Goal: Communication & Community: Answer question/provide support

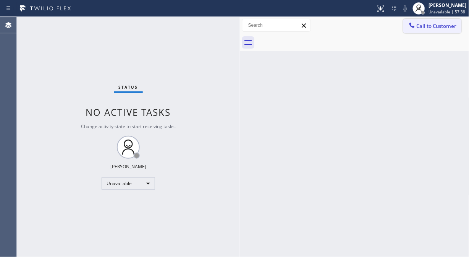
click at [427, 29] on button "Call to Customer" at bounding box center [432, 26] width 58 height 15
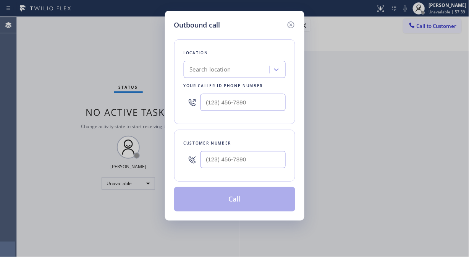
click at [196, 68] on div "Search location" at bounding box center [210, 69] width 41 height 9
paste input "Piedmont Ave Air Conditioner Repair"
type input "Piedmont Ave Air Conditioner Repair"
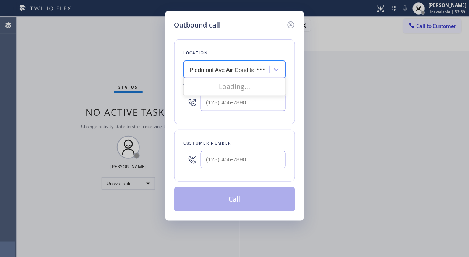
scroll to position [0, 29]
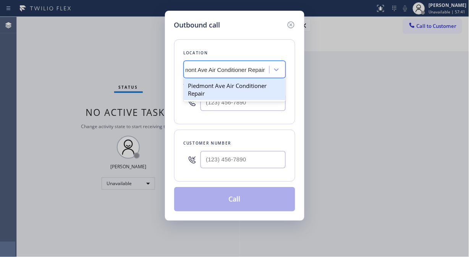
click at [222, 88] on div "Piedmont Ave Air Conditioner Repair" at bounding box center [235, 89] width 102 height 21
type input "[PHONE_NUMBER]"
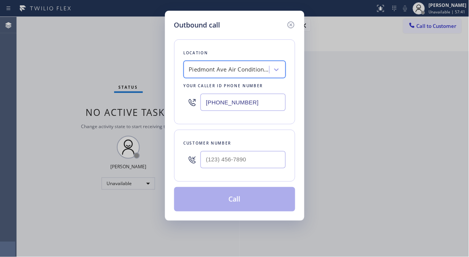
scroll to position [0, 1]
click at [207, 156] on input "(___) ___-____" at bounding box center [243, 159] width 85 height 17
paste input "510) 551-7224"
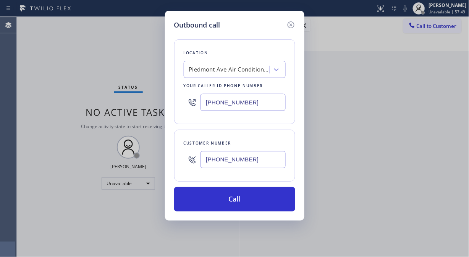
type input "[PHONE_NUMBER]"
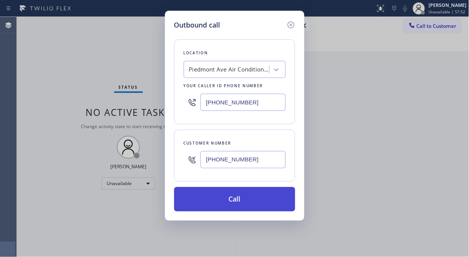
click at [219, 201] on button "Call" at bounding box center [234, 199] width 121 height 24
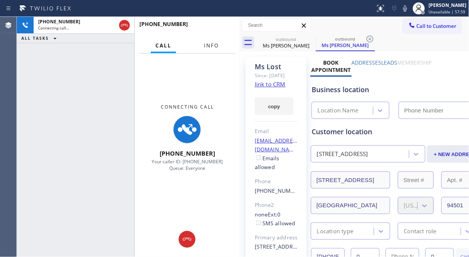
click at [209, 45] on span "Info" at bounding box center [211, 45] width 15 height 7
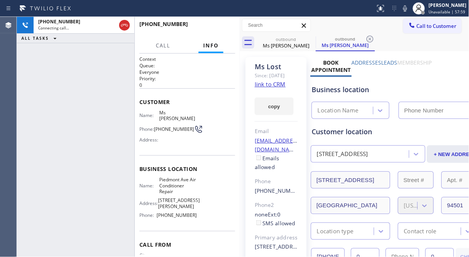
type input "[PHONE_NUMBER]"
click at [39, 78] on div "[PHONE_NUMBER] Connecting call… ALL TASKS ALL TASKS ACTIVE TASKS TASKS IN WRAP …" at bounding box center [76, 137] width 118 height 240
click at [46, 89] on div "[PHONE_NUMBER] Connecting call… ALL TASKS ALL TASKS ACTIVE TASKS TASKS IN WRAP …" at bounding box center [76, 137] width 118 height 240
click at [42, 113] on div "[PHONE_NUMBER] Live | 00:21 ALL TASKS ALL TASKS ACTIVE TASKS TASKS IN WRAP UP" at bounding box center [76, 137] width 118 height 240
click at [220, 25] on span "HANG UP" at bounding box center [217, 27] width 23 height 5
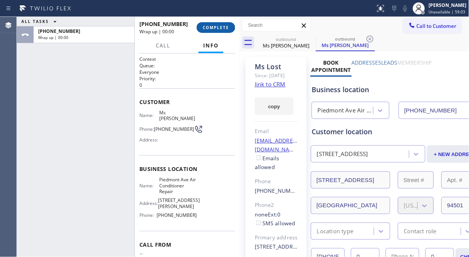
click at [218, 29] on span "COMPLETE" at bounding box center [216, 27] width 26 height 5
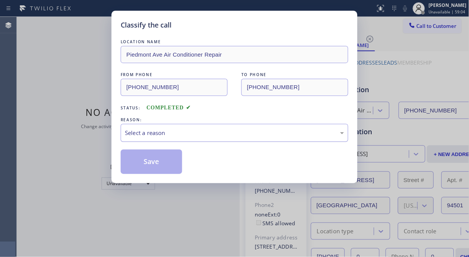
click at [201, 132] on div "Select a reason" at bounding box center [234, 132] width 219 height 9
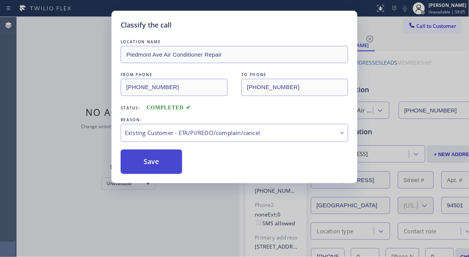
click at [160, 163] on button "Save" at bounding box center [152, 161] width 62 height 24
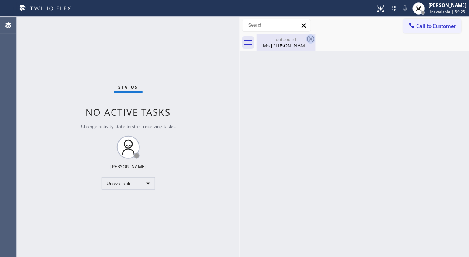
click at [311, 40] on icon at bounding box center [310, 38] width 9 height 9
click at [421, 31] on button "Call to Customer" at bounding box center [432, 26] width 58 height 15
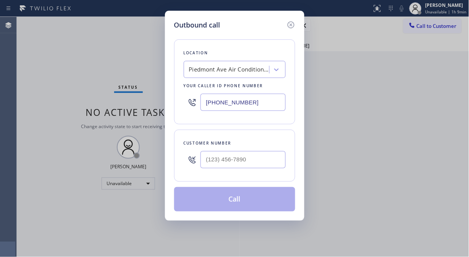
click at [220, 65] on div "Piedmont Ave Air Conditioner Repair" at bounding box center [229, 69] width 80 height 9
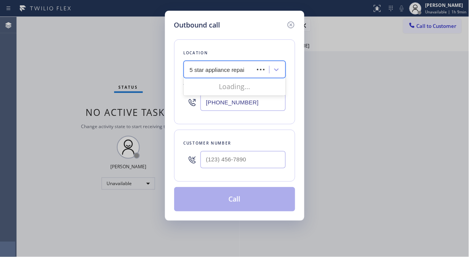
type input "5 star appliance repair"
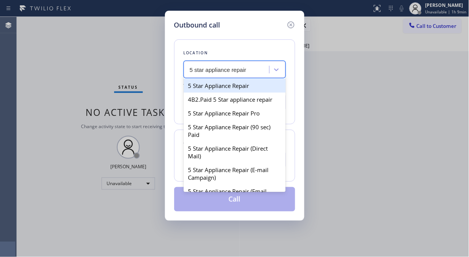
click at [222, 85] on div "5 Star Appliance Repair" at bounding box center [235, 86] width 102 height 14
type input "[PHONE_NUMBER]"
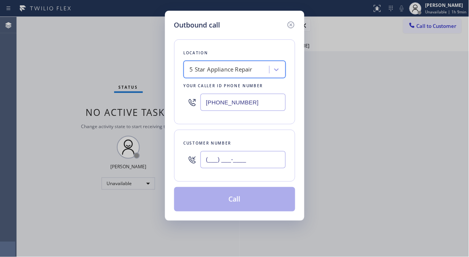
click at [223, 156] on input "(___) ___-____" at bounding box center [243, 159] width 85 height 17
paste input "310) 925-1606"
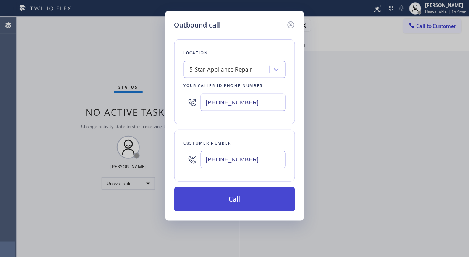
type input "[PHONE_NUMBER]"
click at [230, 205] on button "Call" at bounding box center [234, 199] width 121 height 24
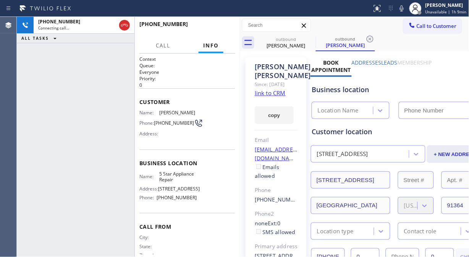
type input "[PHONE_NUMBER]"
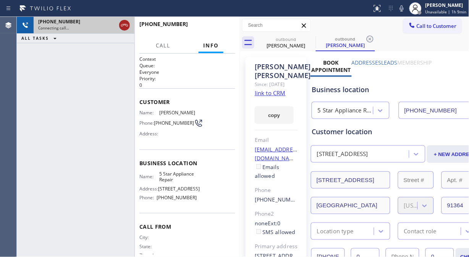
click at [123, 27] on icon at bounding box center [124, 25] width 9 height 9
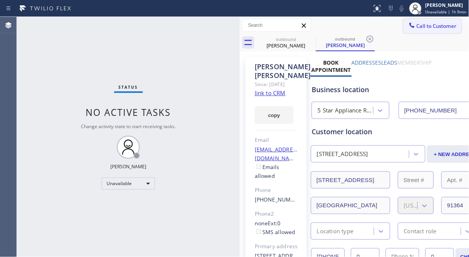
click at [419, 28] on span "Call to Customer" at bounding box center [437, 26] width 40 height 7
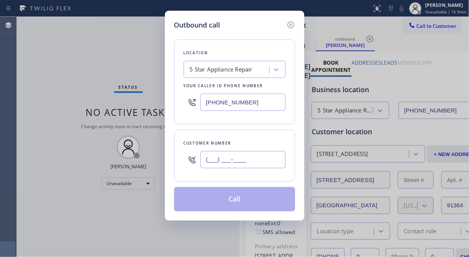
click at [207, 163] on input "(___) ___-____" at bounding box center [243, 159] width 85 height 17
paste input "805) 494-4510"
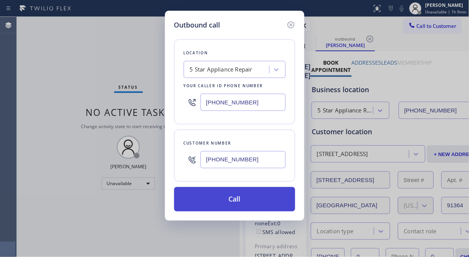
type input "[PHONE_NUMBER]"
click at [238, 197] on button "Call" at bounding box center [234, 199] width 121 height 24
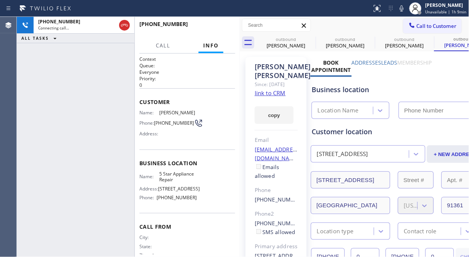
type input "[PHONE_NUMBER]"
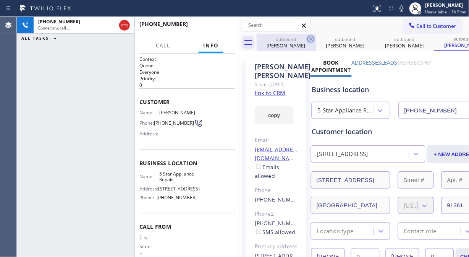
click at [311, 38] on icon at bounding box center [310, 38] width 9 height 9
click at [0, 0] on icon at bounding box center [0, 0] width 0 height 0
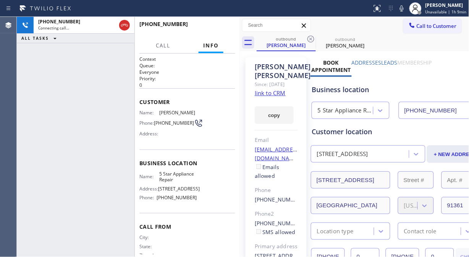
click at [311, 38] on icon at bounding box center [310, 38] width 9 height 9
click at [399, 11] on icon at bounding box center [399, 8] width 9 height 9
click at [399, 10] on icon at bounding box center [399, 8] width 9 height 9
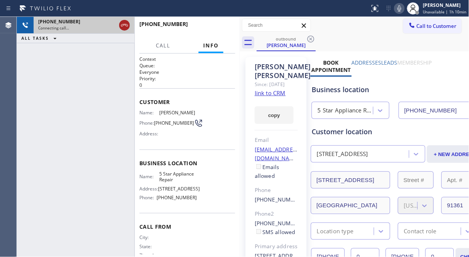
click at [120, 24] on icon at bounding box center [124, 25] width 9 height 9
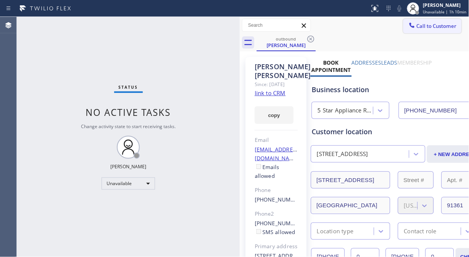
click at [421, 29] on span "Call to Customer" at bounding box center [437, 26] width 40 height 7
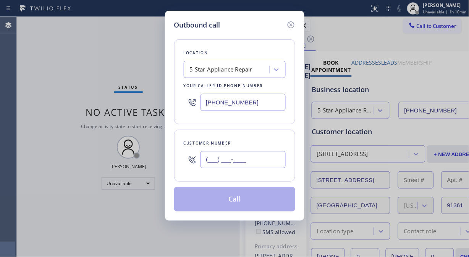
click at [209, 162] on input "(___) ___-____" at bounding box center [243, 159] width 85 height 17
paste input "602) 295-3968"
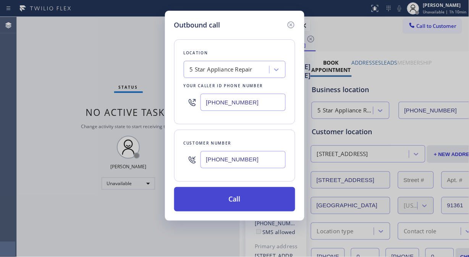
type input "[PHONE_NUMBER]"
click at [242, 192] on button "Call" at bounding box center [234, 199] width 121 height 24
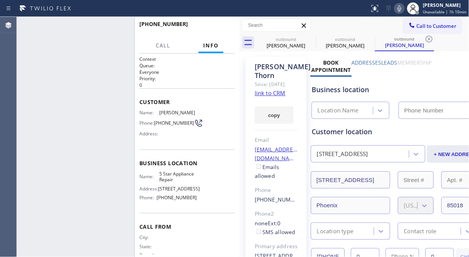
type input "[PHONE_NUMBER]"
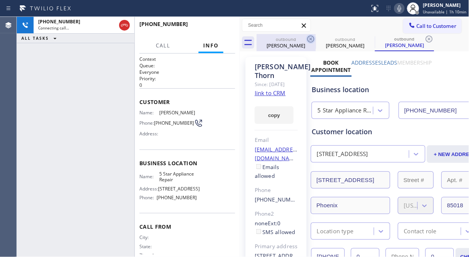
click at [312, 38] on icon at bounding box center [311, 39] width 7 height 7
click at [0, 0] on icon at bounding box center [0, 0] width 0 height 0
click at [426, 38] on icon at bounding box center [429, 39] width 7 height 7
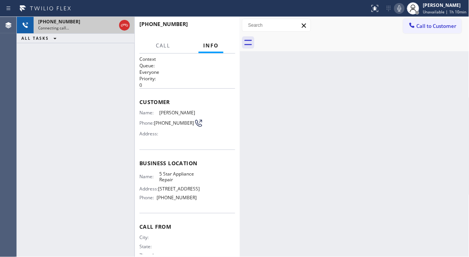
click at [85, 22] on div "[PHONE_NUMBER]" at bounding box center [77, 21] width 78 height 6
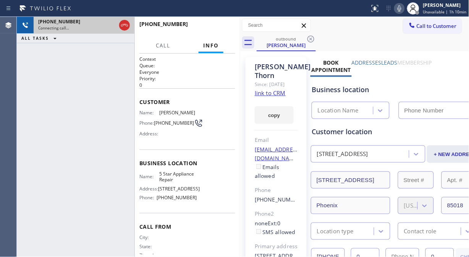
type input "[PHONE_NUMBER]"
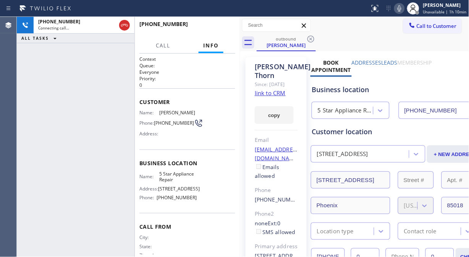
click at [402, 9] on icon at bounding box center [399, 8] width 9 height 9
click at [220, 26] on span "HANG UP" at bounding box center [217, 27] width 23 height 5
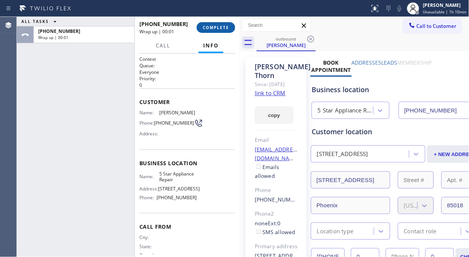
click at [220, 25] on span "COMPLETE" at bounding box center [216, 27] width 26 height 5
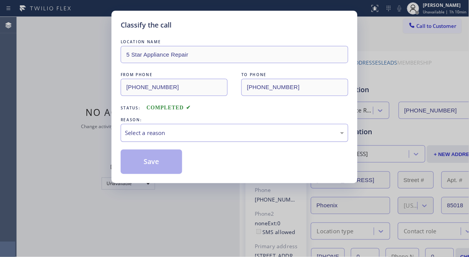
click at [225, 130] on div "Select a reason" at bounding box center [234, 132] width 219 height 9
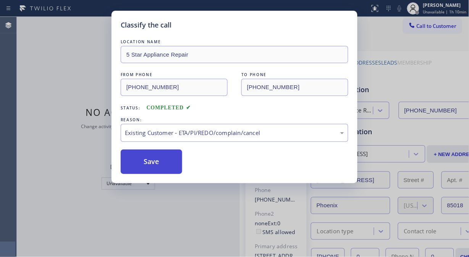
click at [142, 162] on button "Save" at bounding box center [152, 161] width 62 height 24
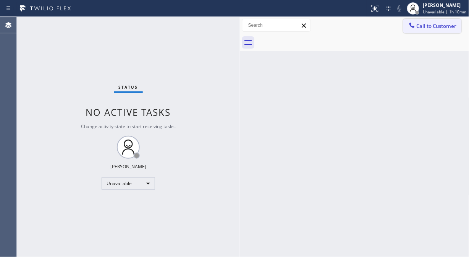
click at [423, 28] on span "Call to Customer" at bounding box center [437, 26] width 40 height 7
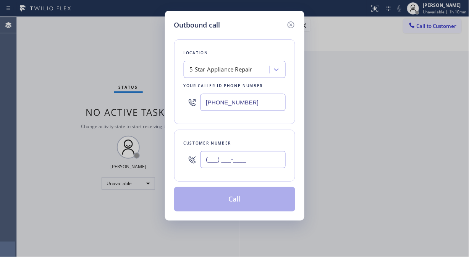
click at [242, 159] on input "(___) ___-____" at bounding box center [243, 159] width 85 height 17
paste input "213) 300-1626"
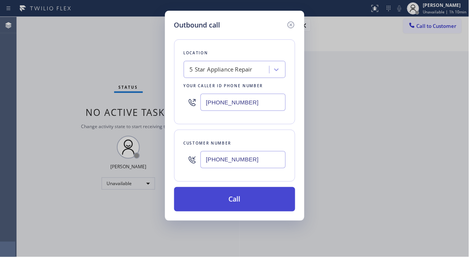
type input "[PHONE_NUMBER]"
click at [239, 204] on button "Call" at bounding box center [234, 199] width 121 height 24
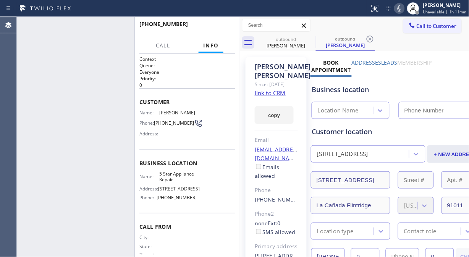
type input "[PHONE_NUMBER]"
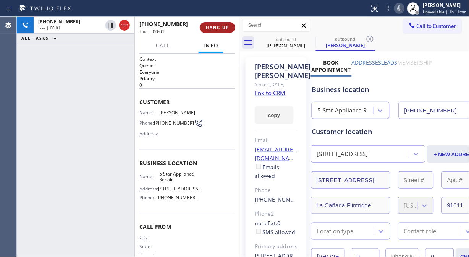
click at [209, 25] on span "HANG UP" at bounding box center [217, 27] width 23 height 5
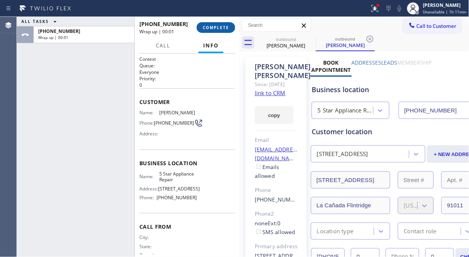
click at [220, 28] on span "COMPLETE" at bounding box center [216, 27] width 26 height 5
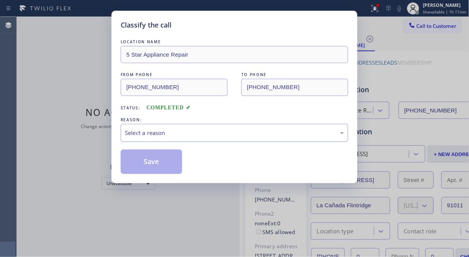
click at [222, 129] on div "Select a reason" at bounding box center [234, 132] width 219 height 9
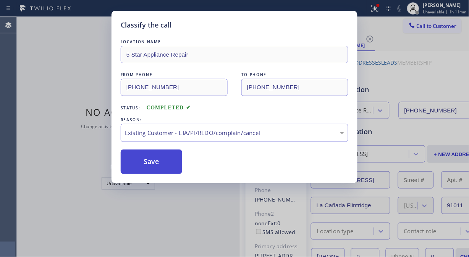
click at [158, 167] on button "Save" at bounding box center [152, 161] width 62 height 24
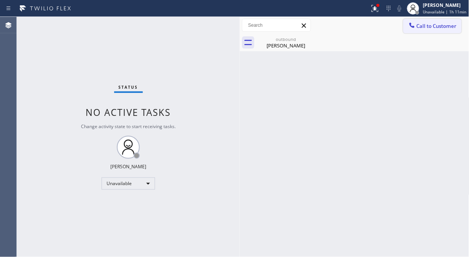
click at [425, 24] on span "Call to Customer" at bounding box center [437, 26] width 40 height 7
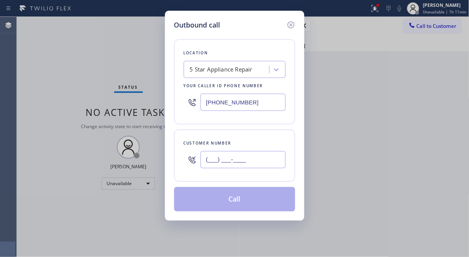
click at [219, 165] on input "(___) ___-____" at bounding box center [243, 159] width 85 height 17
paste input "480) 205-8542"
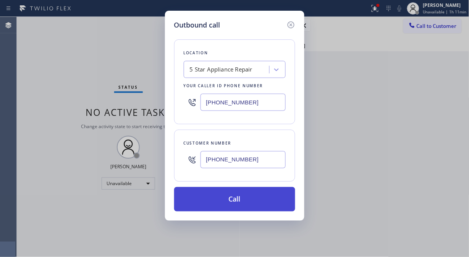
type input "[PHONE_NUMBER]"
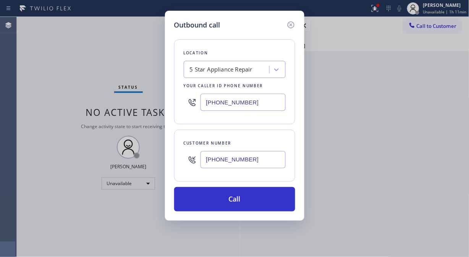
drag, startPoint x: 236, startPoint y: 207, endPoint x: 276, endPoint y: 92, distance: 121.6
click at [239, 207] on button "Call" at bounding box center [234, 199] width 121 height 24
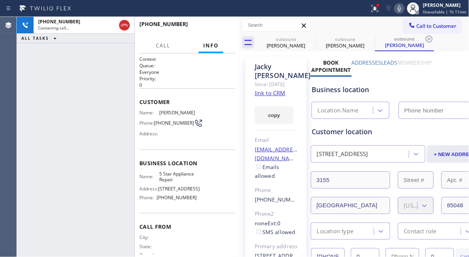
type input "[PHONE_NUMBER]"
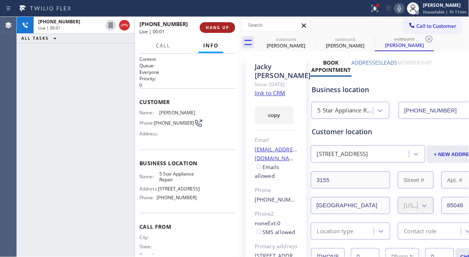
click at [219, 28] on span "HANG UP" at bounding box center [217, 27] width 23 height 5
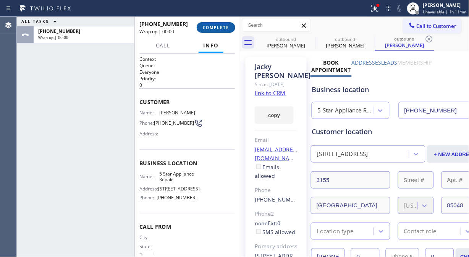
click at [219, 28] on span "COMPLETE" at bounding box center [216, 27] width 26 height 5
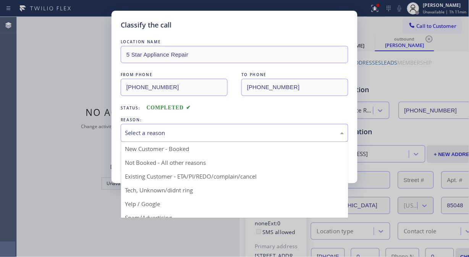
click at [224, 133] on div "Select a reason" at bounding box center [234, 132] width 219 height 9
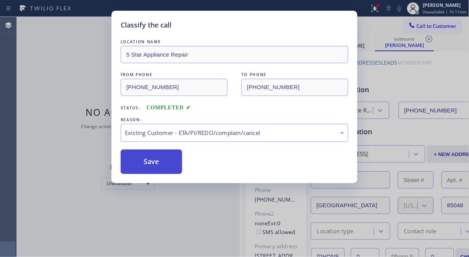
click at [152, 158] on button "Save" at bounding box center [152, 161] width 62 height 24
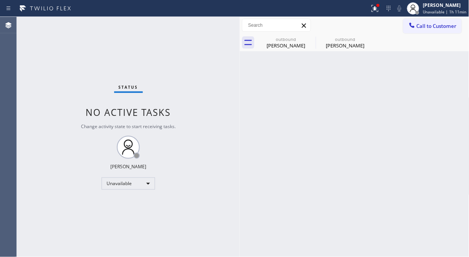
drag, startPoint x: 420, startPoint y: 27, endPoint x: 321, endPoint y: 87, distance: 115.4
click at [420, 27] on span "Call to Customer" at bounding box center [437, 26] width 40 height 7
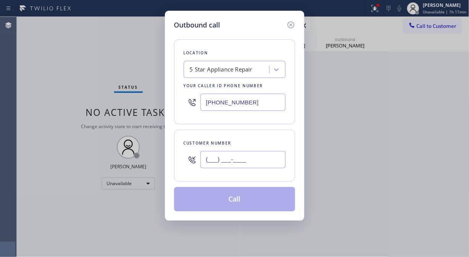
click at [245, 165] on input "(___) ___-____" at bounding box center [243, 159] width 85 height 17
paste input "310) 569-1598"
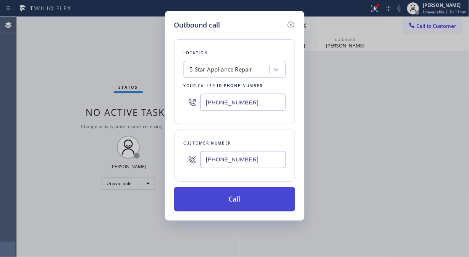
type input "[PHONE_NUMBER]"
click at [251, 199] on button "Call" at bounding box center [234, 199] width 121 height 24
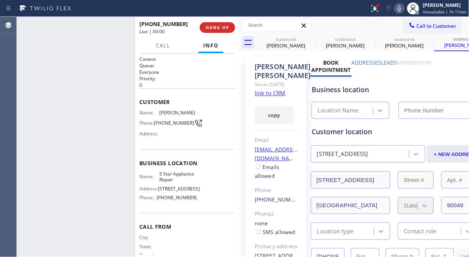
type input "[PHONE_NUMBER]"
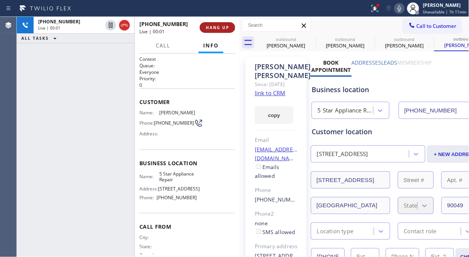
click at [215, 27] on span "HANG UP" at bounding box center [217, 27] width 23 height 5
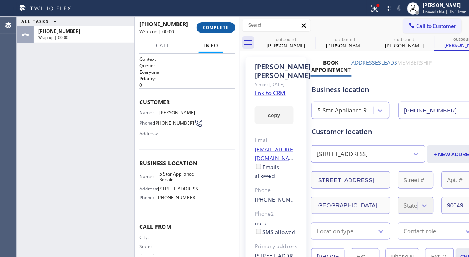
click at [215, 27] on span "COMPLETE" at bounding box center [216, 27] width 26 height 5
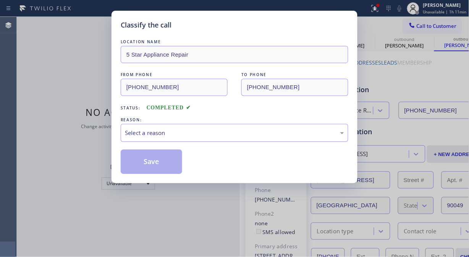
click at [217, 130] on div "Select a reason" at bounding box center [234, 132] width 219 height 9
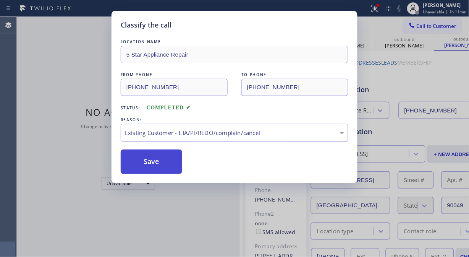
click at [140, 165] on button "Save" at bounding box center [152, 161] width 62 height 24
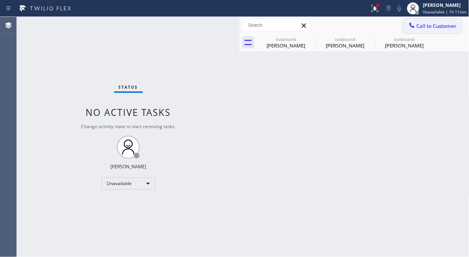
click at [438, 26] on span "Call to Customer" at bounding box center [437, 26] width 40 height 7
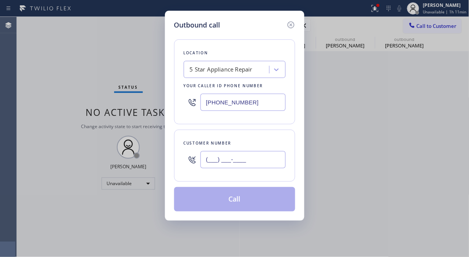
click at [272, 154] on input "(___) ___-____" at bounding box center [243, 159] width 85 height 17
paste input "415) 407-4082"
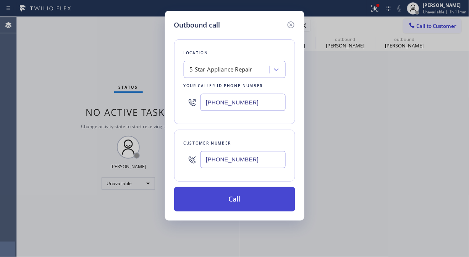
type input "[PHONE_NUMBER]"
click at [264, 206] on button "Call" at bounding box center [234, 199] width 121 height 24
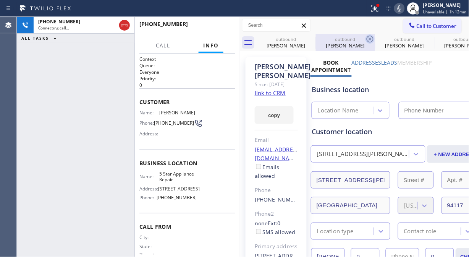
click at [0, 0] on icon at bounding box center [0, 0] width 0 height 0
click at [366, 40] on icon at bounding box center [370, 38] width 9 height 9
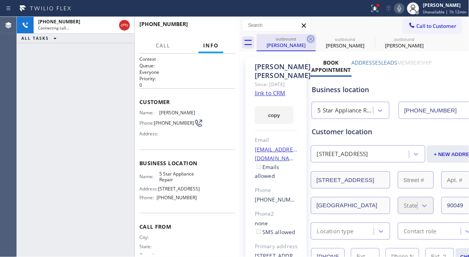
click at [311, 40] on icon at bounding box center [310, 38] width 9 height 9
click at [0, 0] on icon at bounding box center [0, 0] width 0 height 0
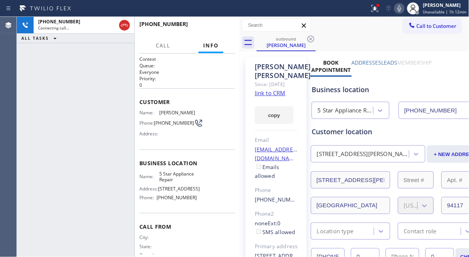
type input "[PHONE_NUMBER]"
click at [380, 10] on icon at bounding box center [375, 8] width 9 height 9
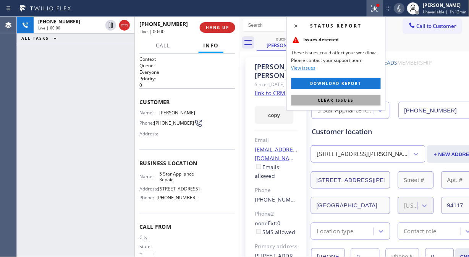
click at [318, 98] on button "Clear issues" at bounding box center [336, 100] width 89 height 11
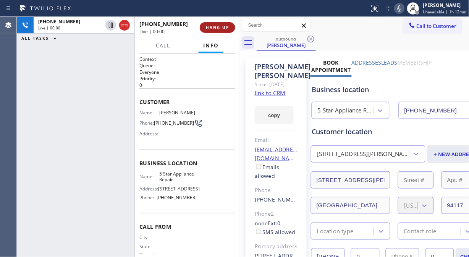
click at [220, 24] on button "HANG UP" at bounding box center [218, 27] width 36 height 11
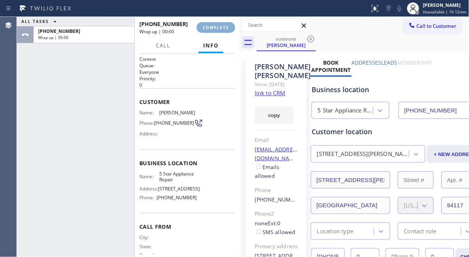
click at [221, 26] on span "COMPLETE" at bounding box center [216, 27] width 26 height 5
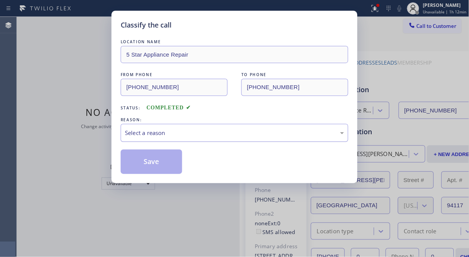
click at [213, 132] on div "Select a reason" at bounding box center [234, 132] width 219 height 9
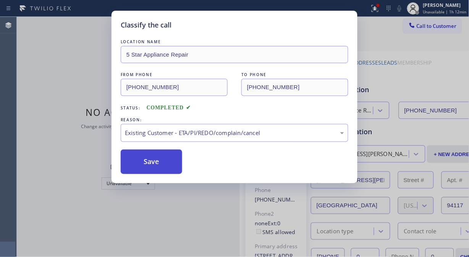
drag, startPoint x: 146, startPoint y: 165, endPoint x: 178, endPoint y: 155, distance: 33.8
click at [146, 165] on button "Save" at bounding box center [152, 161] width 62 height 24
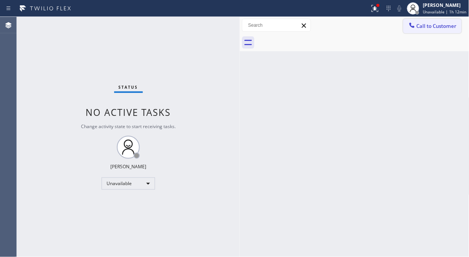
click at [440, 27] on span "Call to Customer" at bounding box center [437, 26] width 40 height 7
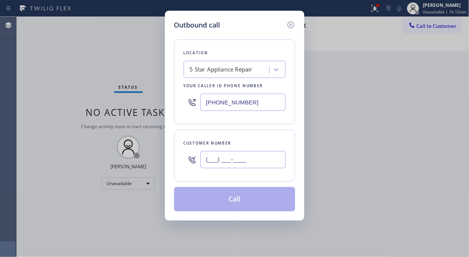
click at [254, 159] on input "(___) ___-____" at bounding box center [243, 159] width 85 height 17
paste input "305) 491-2229"
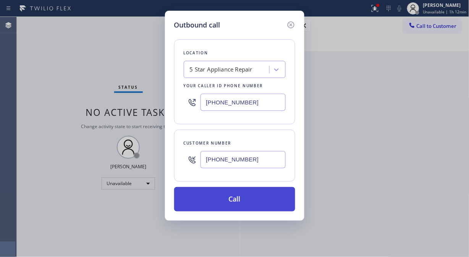
type input "[PHONE_NUMBER]"
click at [254, 198] on button "Call" at bounding box center [234, 199] width 121 height 24
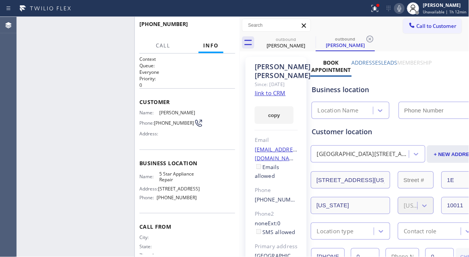
type input "[PHONE_NUMBER]"
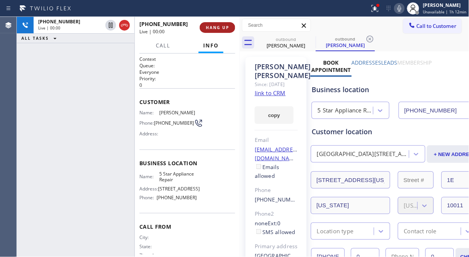
click at [215, 29] on span "HANG UP" at bounding box center [217, 27] width 23 height 5
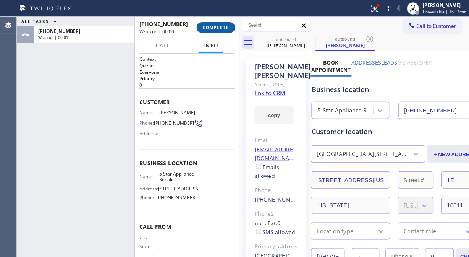
click at [215, 29] on span "COMPLETE" at bounding box center [216, 27] width 26 height 5
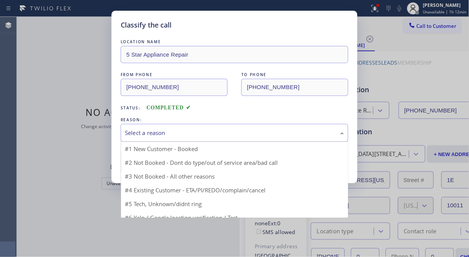
click at [215, 138] on div "Select a reason" at bounding box center [235, 133] width 228 height 18
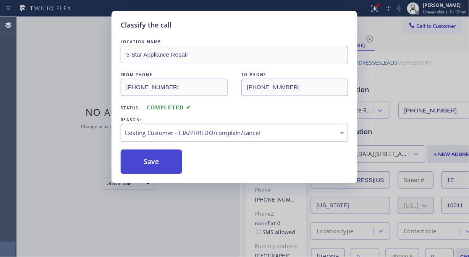
click at [164, 164] on button "Save" at bounding box center [152, 161] width 62 height 24
click at [437, 27] on span "Call to Customer" at bounding box center [437, 26] width 40 height 7
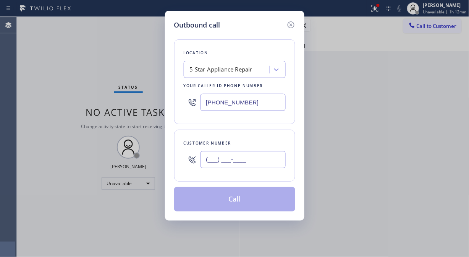
click at [220, 161] on input "(___) ___-____" at bounding box center [243, 159] width 85 height 17
paste input "310) 920-6627"
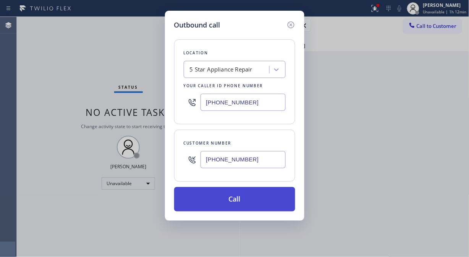
type input "[PHONE_NUMBER]"
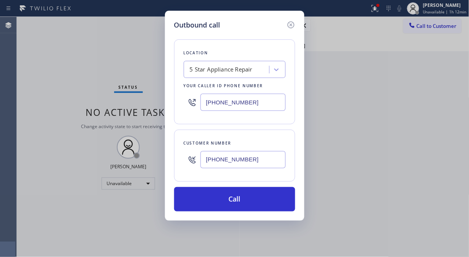
drag, startPoint x: 236, startPoint y: 202, endPoint x: 357, endPoint y: 34, distance: 207.4
click at [237, 202] on button "Call" at bounding box center [234, 199] width 121 height 24
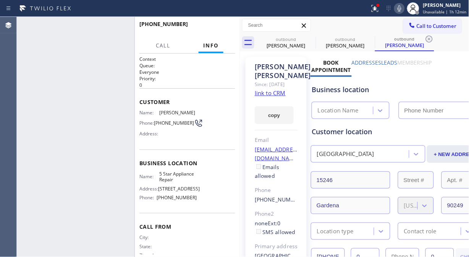
type input "[PHONE_NUMBER]"
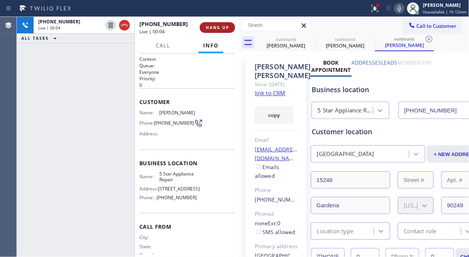
click at [228, 27] on span "HANG UP" at bounding box center [217, 27] width 23 height 5
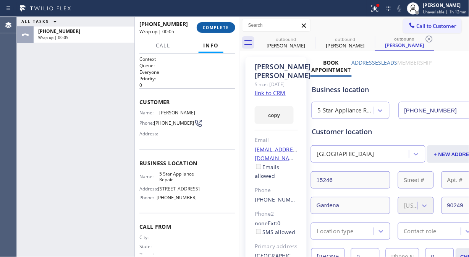
click at [222, 28] on span "COMPLETE" at bounding box center [216, 27] width 26 height 5
click at [220, 21] on div "[PHONE_NUMBER] Wrap up | 00:10 COMPLETE" at bounding box center [187, 28] width 96 height 20
click at [220, 28] on span "COMPLETE" at bounding box center [216, 27] width 26 height 5
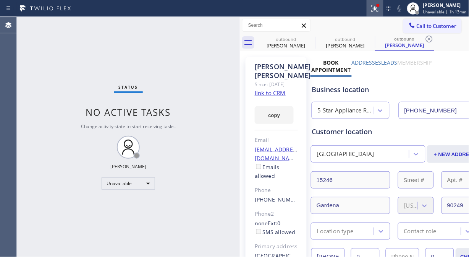
click at [375, 10] on icon at bounding box center [375, 8] width 9 height 9
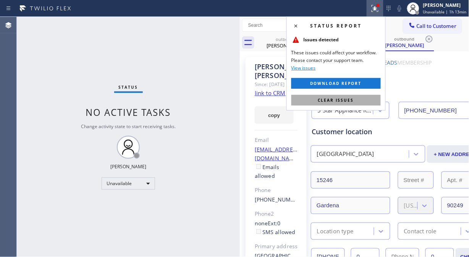
click at [335, 103] on button "Clear issues" at bounding box center [336, 100] width 89 height 11
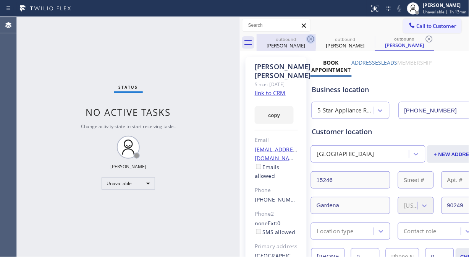
click at [306, 40] on icon at bounding box center [310, 38] width 9 height 9
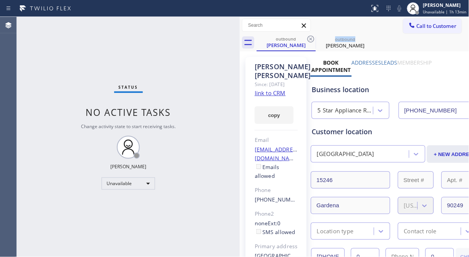
click at [306, 40] on icon at bounding box center [310, 38] width 9 height 9
click at [426, 29] on button "Call to Customer" at bounding box center [432, 26] width 58 height 15
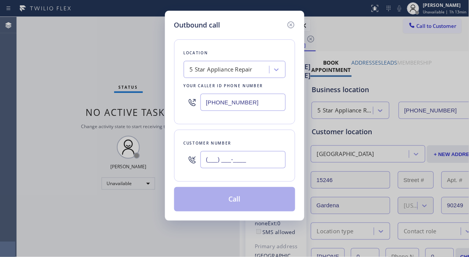
click at [273, 159] on input "(___) ___-____" at bounding box center [243, 159] width 85 height 17
paste input "213) 842-2580"
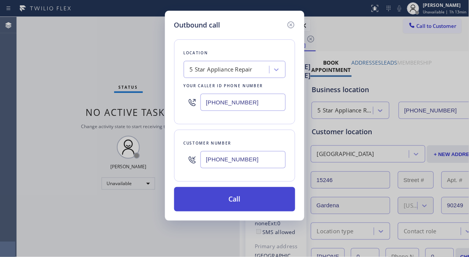
type input "[PHONE_NUMBER]"
click at [246, 198] on button "Call" at bounding box center [234, 199] width 121 height 24
click at [232, 198] on button "Call" at bounding box center [234, 199] width 121 height 24
click at [250, 199] on button "Call" at bounding box center [234, 199] width 121 height 24
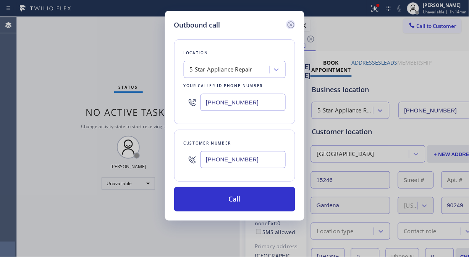
click at [293, 23] on icon at bounding box center [291, 24] width 9 height 9
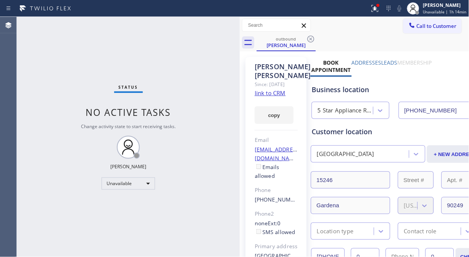
type input "[PHONE_NUMBER]"
click at [313, 35] on div "Call to Customer Outbound call Location Search location Your caller id phone nu…" at bounding box center [355, 34] width 230 height 34
click at [307, 40] on icon at bounding box center [310, 38] width 9 height 9
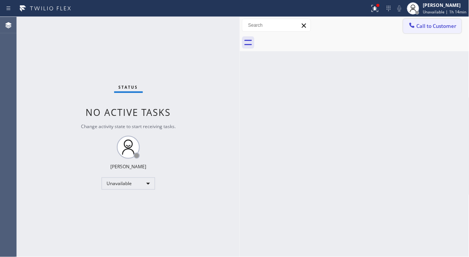
click at [441, 28] on span "Call to Customer" at bounding box center [437, 26] width 40 height 7
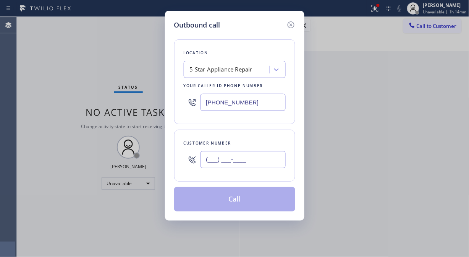
click at [241, 165] on input "(___) ___-____" at bounding box center [243, 159] width 85 height 17
paste input "206) 390-5133"
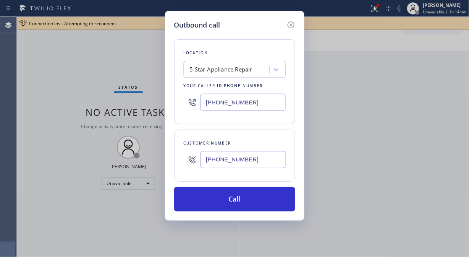
click at [206, 159] on input "[PHONE_NUMBER]" at bounding box center [243, 159] width 85 height 17
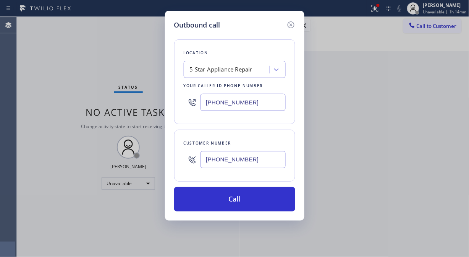
paste input "1-2267"
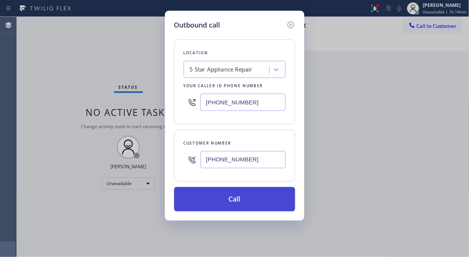
type input "[PHONE_NUMBER]"
click at [233, 196] on button "Call" at bounding box center [234, 199] width 121 height 24
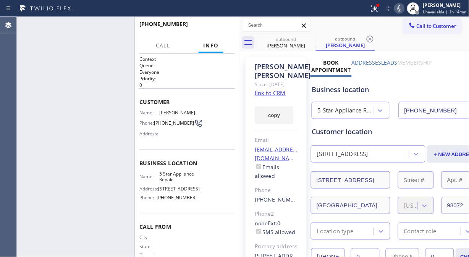
type input "[PHONE_NUMBER]"
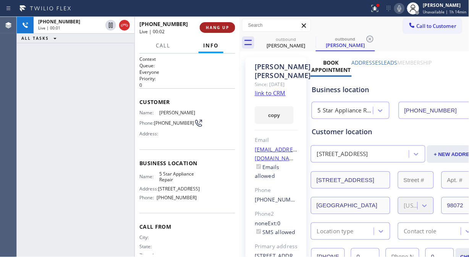
click at [225, 30] on span "HANG UP" at bounding box center [217, 27] width 23 height 5
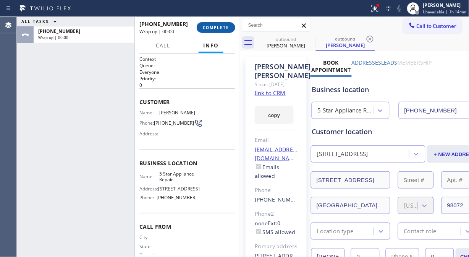
click at [225, 30] on span "COMPLETE" at bounding box center [216, 27] width 26 height 5
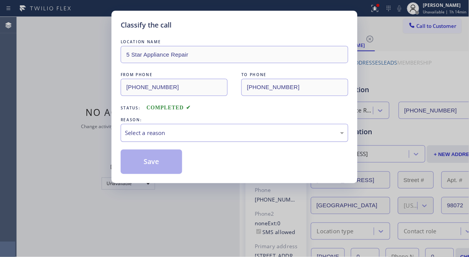
click at [199, 130] on div "Select a reason" at bounding box center [234, 132] width 219 height 9
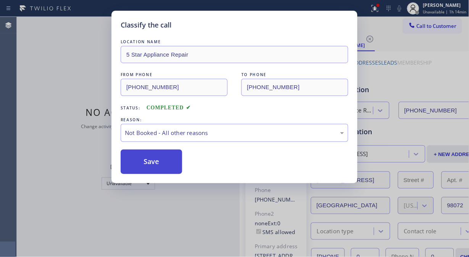
click at [151, 167] on button "Save" at bounding box center [152, 161] width 62 height 24
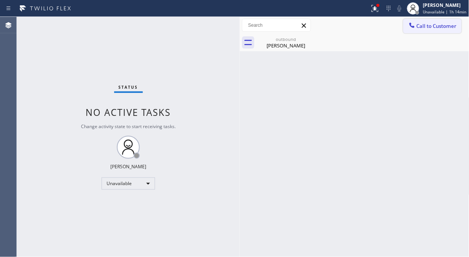
click at [417, 27] on span "Call to Customer" at bounding box center [437, 26] width 40 height 7
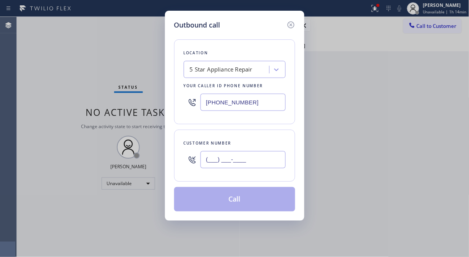
click at [216, 162] on input "(___) ___-____" at bounding box center [243, 159] width 85 height 17
paste input "206) 390-5133"
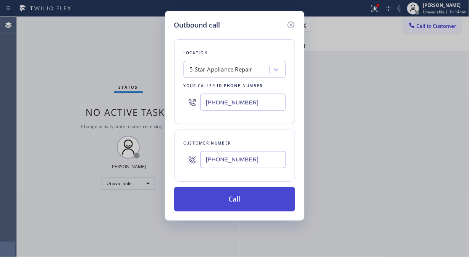
type input "[PHONE_NUMBER]"
click at [246, 199] on button "Call" at bounding box center [234, 199] width 121 height 24
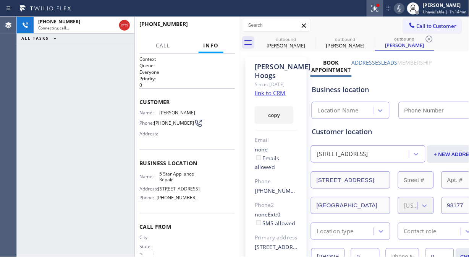
click at [376, 13] on button at bounding box center [375, 8] width 17 height 17
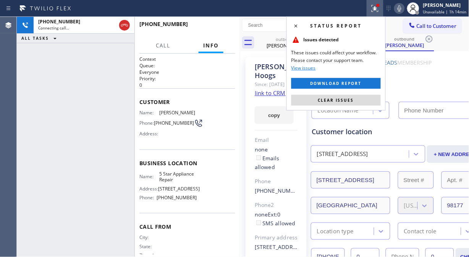
type input "[PHONE_NUMBER]"
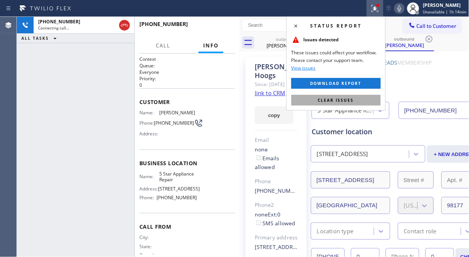
click at [348, 96] on button "Clear issues" at bounding box center [336, 100] width 89 height 11
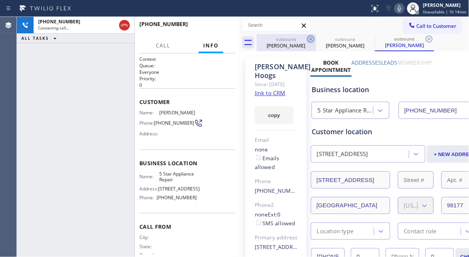
click at [311, 38] on icon at bounding box center [310, 38] width 9 height 9
click at [0, 0] on icon at bounding box center [0, 0] width 0 height 0
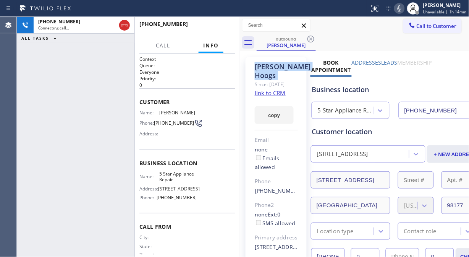
click at [311, 38] on icon at bounding box center [310, 38] width 9 height 9
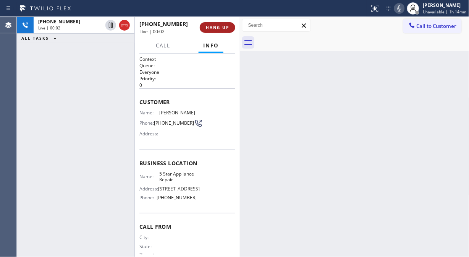
click at [212, 25] on span "HANG UP" at bounding box center [217, 27] width 23 height 5
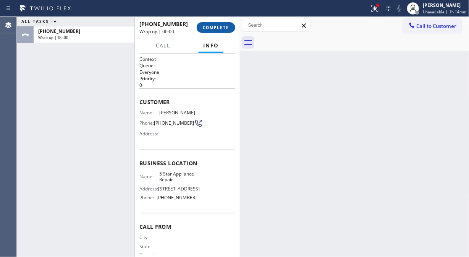
click at [224, 27] on span "COMPLETE" at bounding box center [216, 27] width 26 height 5
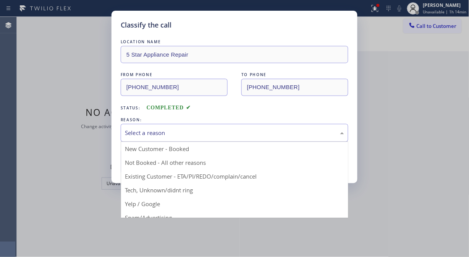
click at [213, 130] on div "Select a reason" at bounding box center [234, 132] width 219 height 9
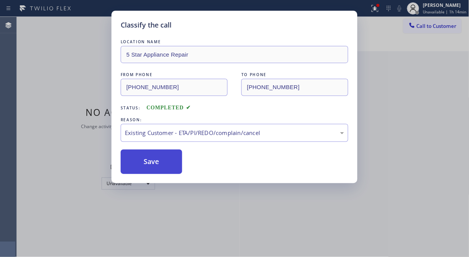
click at [168, 164] on button "Save" at bounding box center [152, 161] width 62 height 24
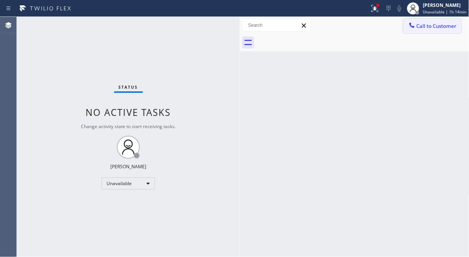
click at [416, 23] on div at bounding box center [412, 25] width 9 height 9
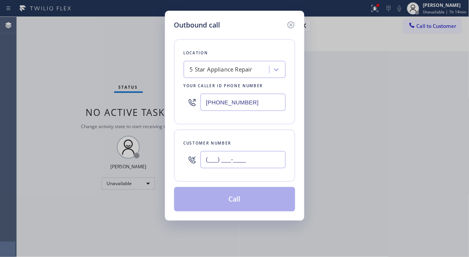
click at [222, 152] on input "(___) ___-____" at bounding box center [243, 159] width 85 height 17
paste input "206) 300-8689"
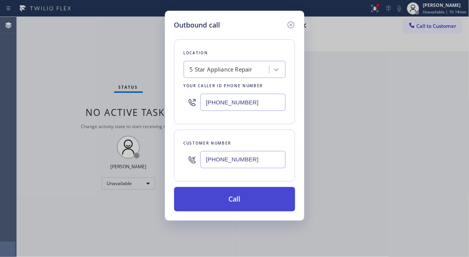
type input "[PHONE_NUMBER]"
click at [237, 201] on button "Call" at bounding box center [234, 199] width 121 height 24
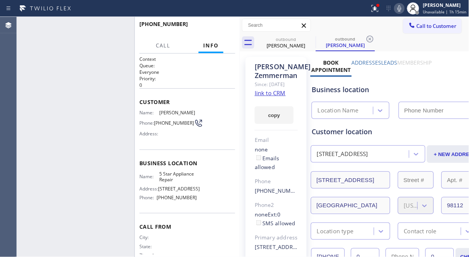
type input "[PHONE_NUMBER]"
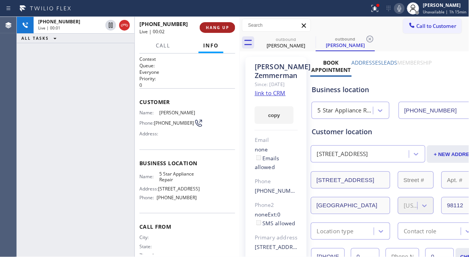
click at [215, 22] on button "HANG UP" at bounding box center [218, 27] width 36 height 11
click at [215, 25] on span "HANG UP" at bounding box center [217, 27] width 23 height 5
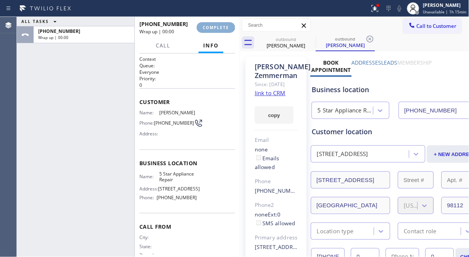
click at [216, 25] on span "COMPLETE" at bounding box center [216, 27] width 26 height 5
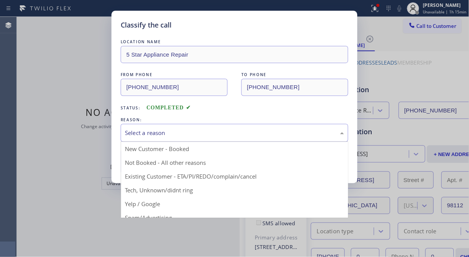
click at [245, 129] on div "Select a reason" at bounding box center [234, 132] width 219 height 9
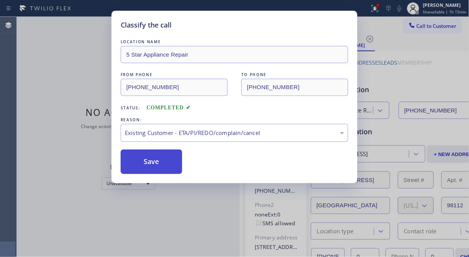
click at [178, 165] on button "Save" at bounding box center [152, 161] width 62 height 24
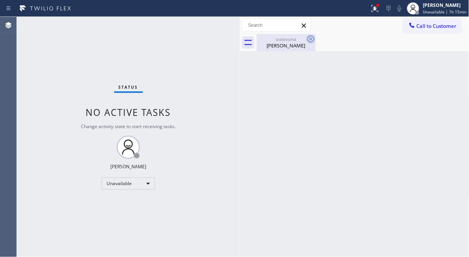
click at [311, 39] on icon at bounding box center [311, 39] width 7 height 7
click at [417, 28] on span "Call to Customer" at bounding box center [437, 26] width 40 height 7
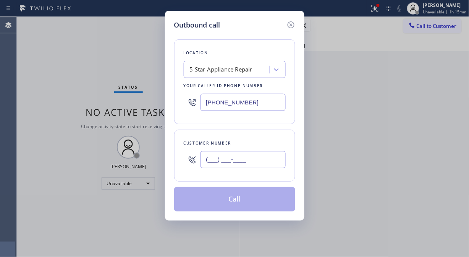
click at [248, 165] on input "(___) ___-____" at bounding box center [243, 159] width 85 height 17
paste input "949) 394-5034"
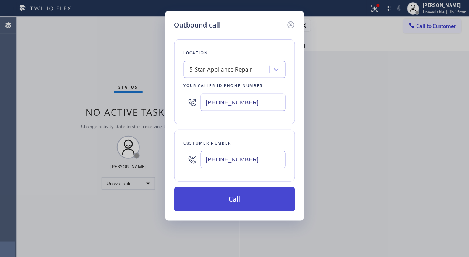
type input "[PHONE_NUMBER]"
click at [258, 200] on button "Call" at bounding box center [234, 199] width 121 height 24
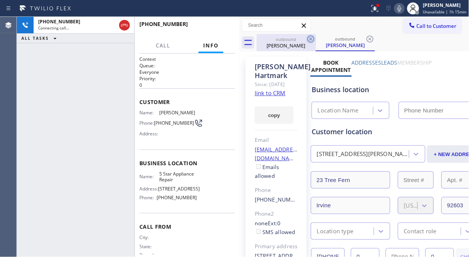
click at [308, 41] on icon at bounding box center [310, 38] width 9 height 9
type input "[PHONE_NUMBER]"
click at [308, 40] on icon at bounding box center [311, 39] width 7 height 7
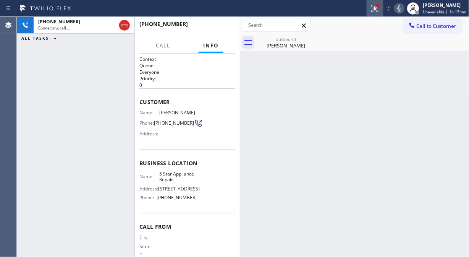
click at [378, 12] on icon at bounding box center [375, 8] width 9 height 9
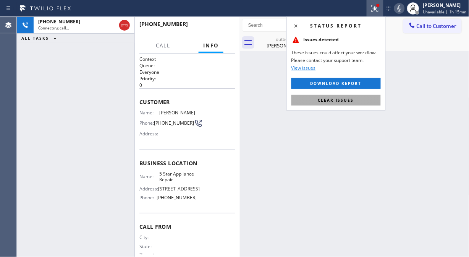
click at [349, 100] on span "Clear issues" at bounding box center [336, 99] width 36 height 5
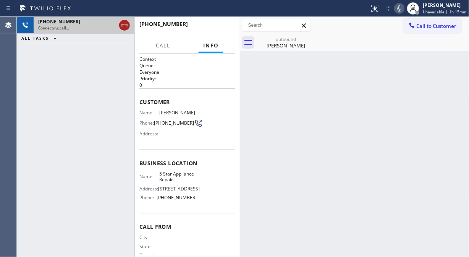
click at [123, 25] on icon at bounding box center [124, 25] width 9 height 9
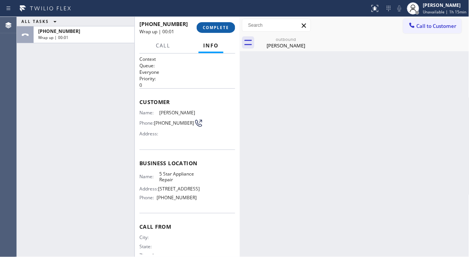
click at [216, 26] on span "COMPLETE" at bounding box center [216, 27] width 26 height 5
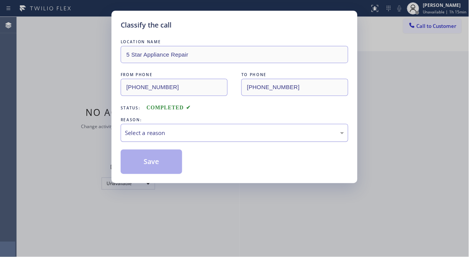
click at [181, 129] on div "Select a reason" at bounding box center [234, 132] width 219 height 9
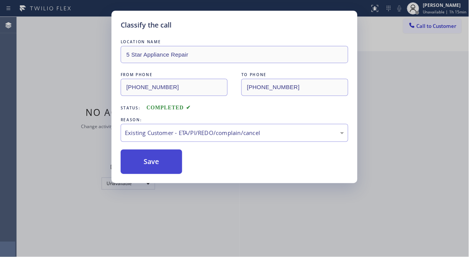
click at [170, 173] on button "Save" at bounding box center [152, 161] width 62 height 24
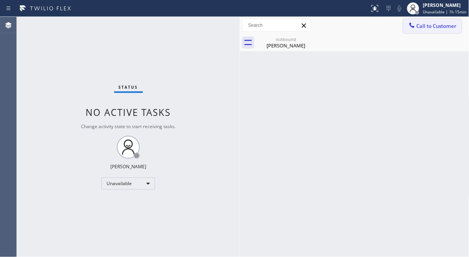
click at [436, 31] on button "Call to Customer" at bounding box center [432, 26] width 58 height 15
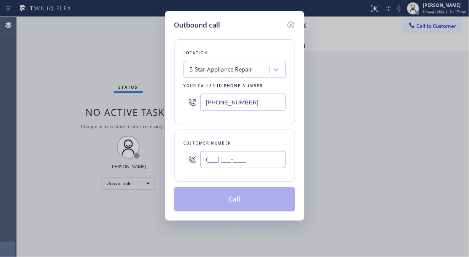
click at [267, 164] on input "(___) ___-____" at bounding box center [243, 159] width 85 height 17
paste input "858) 451-2784"
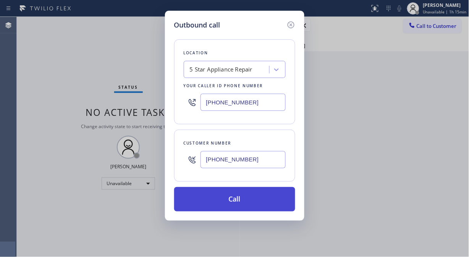
type input "[PHONE_NUMBER]"
click at [249, 199] on button "Call" at bounding box center [234, 199] width 121 height 24
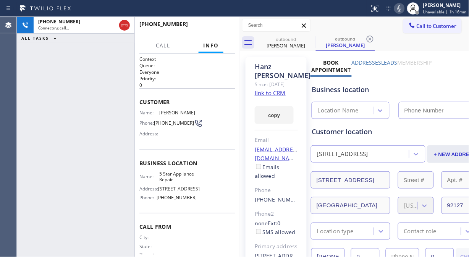
type input "[PHONE_NUMBER]"
click at [402, 8] on icon at bounding box center [399, 8] width 9 height 9
click at [403, 8] on icon at bounding box center [399, 8] width 9 height 9
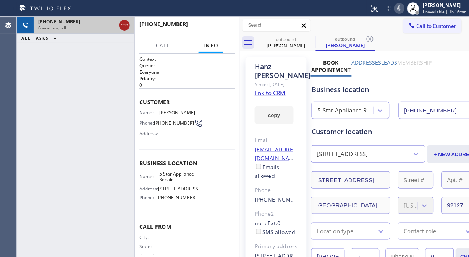
click at [128, 26] on icon at bounding box center [124, 25] width 9 height 9
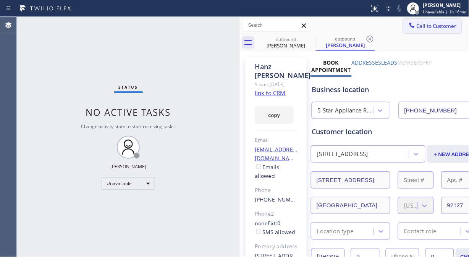
click at [422, 28] on span "Call to Customer" at bounding box center [437, 26] width 40 height 7
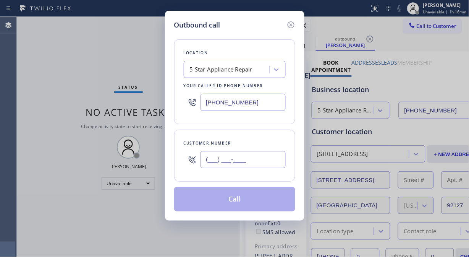
click at [212, 164] on input "(___) ___-____" at bounding box center [243, 159] width 85 height 17
paste input "323) 889-9370"
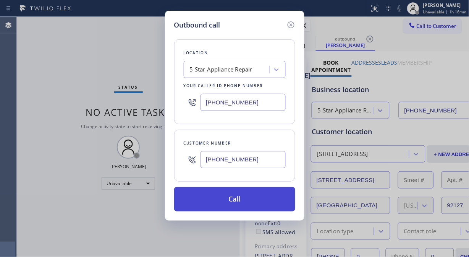
type input "[PHONE_NUMBER]"
click at [233, 200] on button "Call" at bounding box center [234, 199] width 121 height 24
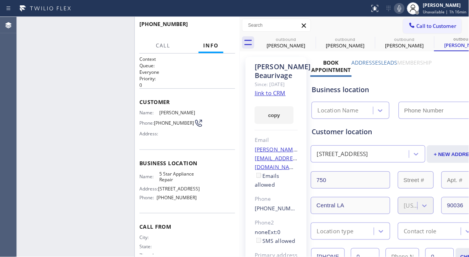
type input "[PHONE_NUMBER]"
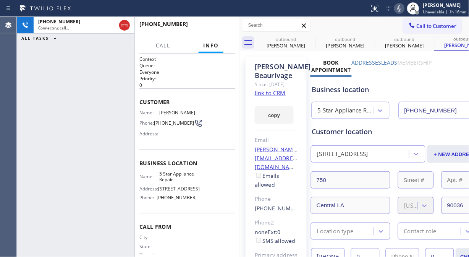
click at [401, 10] on icon at bounding box center [399, 8] width 9 height 9
click at [308, 37] on icon at bounding box center [310, 38] width 9 height 9
click at [0, 0] on icon at bounding box center [0, 0] width 0 height 0
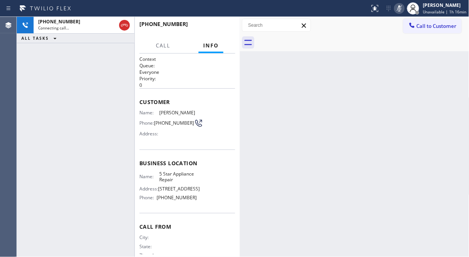
click at [401, 9] on icon at bounding box center [399, 8] width 9 height 9
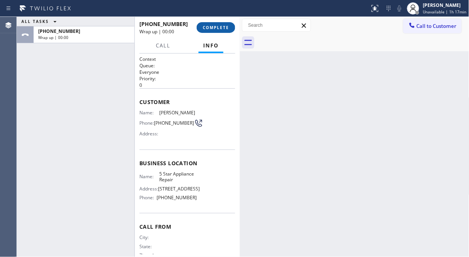
click at [220, 29] on span "COMPLETE" at bounding box center [216, 27] width 26 height 5
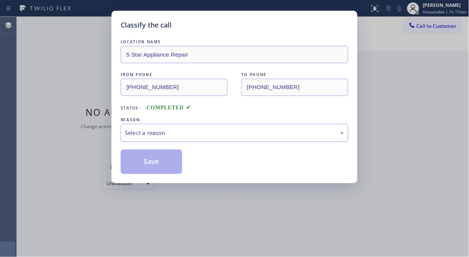
click at [205, 139] on div "Select a reason" at bounding box center [235, 133] width 228 height 18
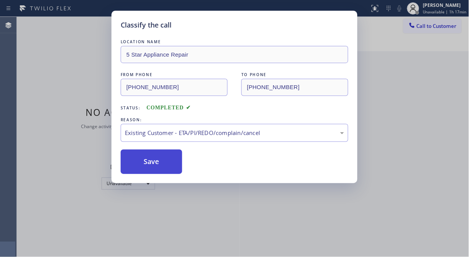
click at [168, 170] on button "Save" at bounding box center [152, 161] width 62 height 24
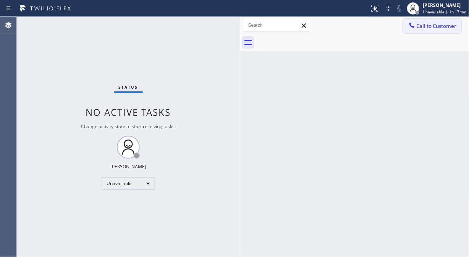
click at [426, 27] on span "Call to Customer" at bounding box center [437, 26] width 40 height 7
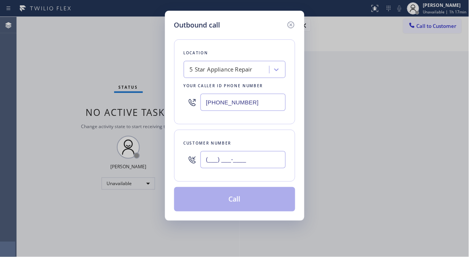
click at [265, 160] on input "(___) ___-____" at bounding box center [243, 159] width 85 height 17
paste input "480) 699-2926"
type input "[PHONE_NUMBER]"
click at [244, 203] on button "Call" at bounding box center [234, 199] width 121 height 24
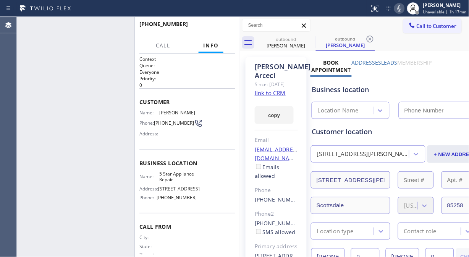
type input "[PHONE_NUMBER]"
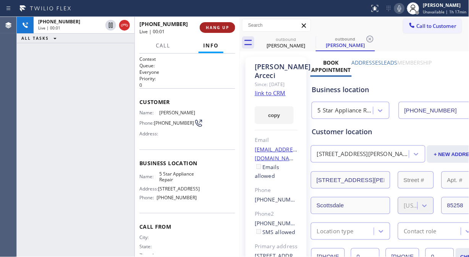
click at [226, 26] on span "HANG UP" at bounding box center [217, 27] width 23 height 5
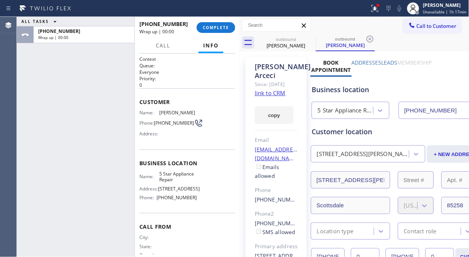
click at [223, 26] on span "COMPLETE" at bounding box center [216, 27] width 26 height 5
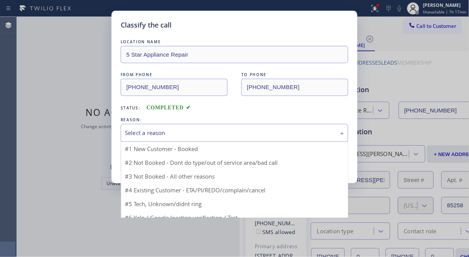
click at [211, 134] on div "Select a reason" at bounding box center [234, 132] width 219 height 9
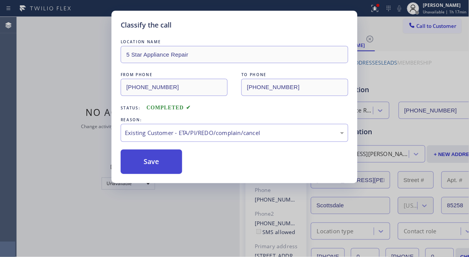
click at [162, 160] on button "Save" at bounding box center [152, 161] width 62 height 24
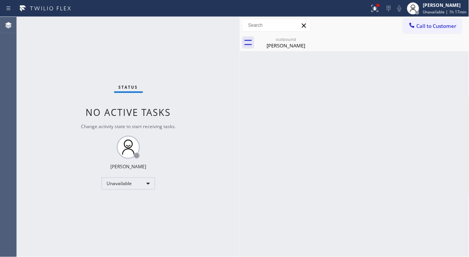
click at [418, 25] on span "Call to Customer" at bounding box center [437, 26] width 40 height 7
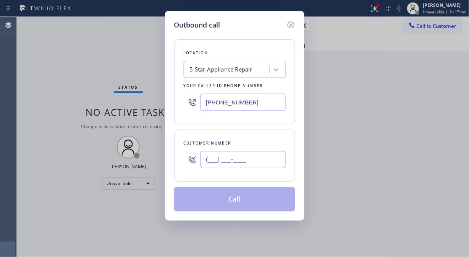
click at [231, 162] on input "(___) ___-____" at bounding box center [243, 159] width 85 height 17
paste input "213) 999-9142"
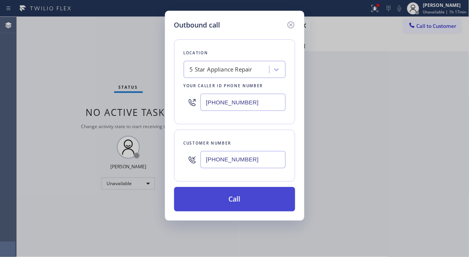
type input "[PHONE_NUMBER]"
click at [257, 199] on button "Call" at bounding box center [234, 199] width 121 height 24
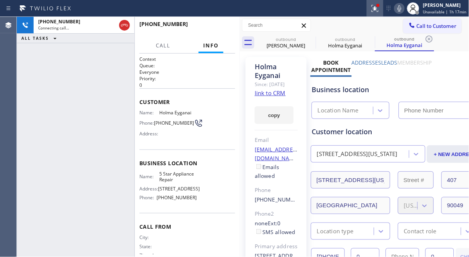
click at [376, 12] on icon at bounding box center [375, 8] width 9 height 9
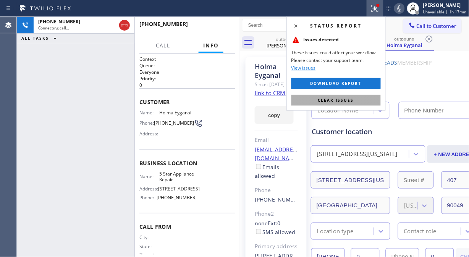
click at [342, 104] on button "Clear issues" at bounding box center [336, 100] width 89 height 11
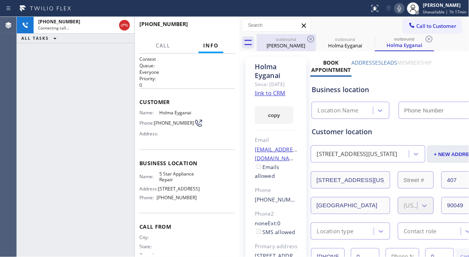
type input "[PHONE_NUMBER]"
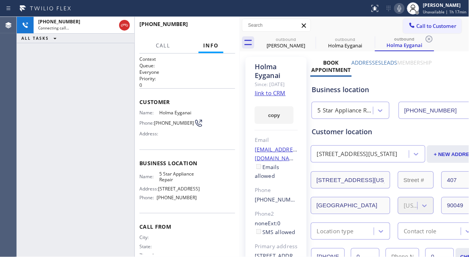
click at [402, 6] on icon at bounding box center [399, 8] width 9 height 9
click at [311, 37] on icon at bounding box center [310, 38] width 9 height 9
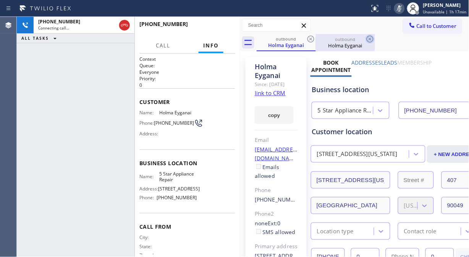
click at [311, 37] on icon at bounding box center [310, 38] width 9 height 9
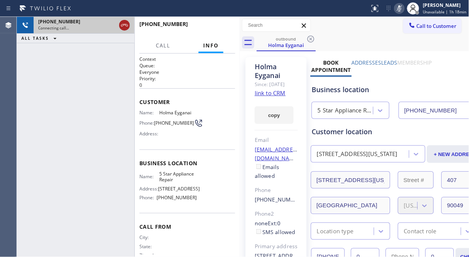
click at [125, 24] on icon at bounding box center [124, 25] width 7 height 2
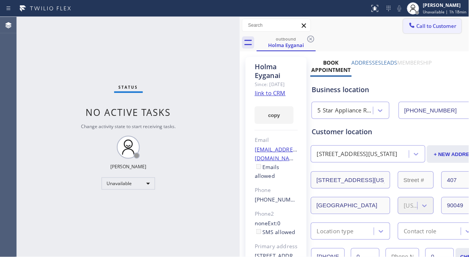
click at [429, 28] on span "Call to Customer" at bounding box center [437, 26] width 40 height 7
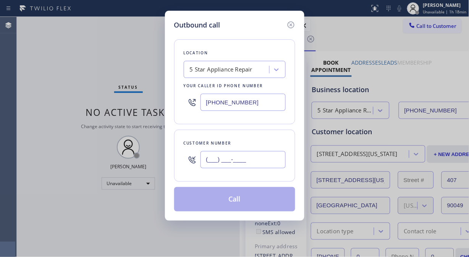
click at [207, 162] on input "(___) ___-____" at bounding box center [243, 159] width 85 height 17
paste input "213) 999-9142"
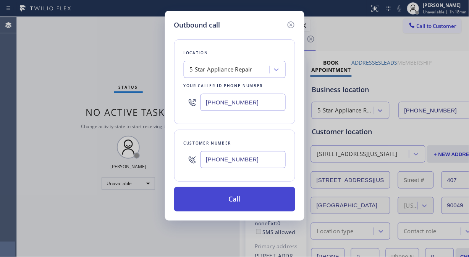
type input "[PHONE_NUMBER]"
click at [250, 201] on button "Call" at bounding box center [234, 199] width 121 height 24
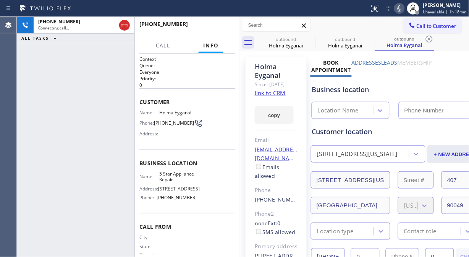
type input "[PHONE_NUMBER]"
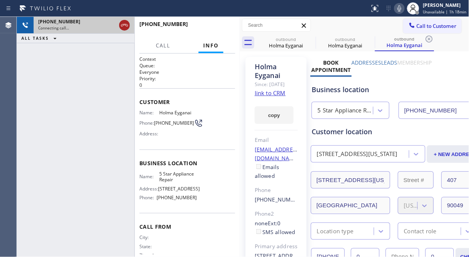
click at [128, 29] on icon at bounding box center [124, 25] width 9 height 9
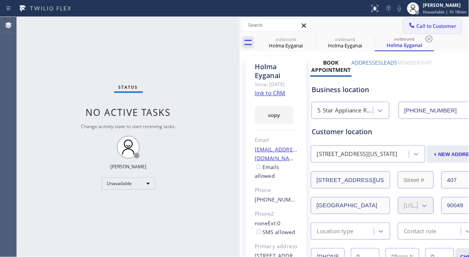
click at [417, 27] on span "Call to Customer" at bounding box center [437, 26] width 40 height 7
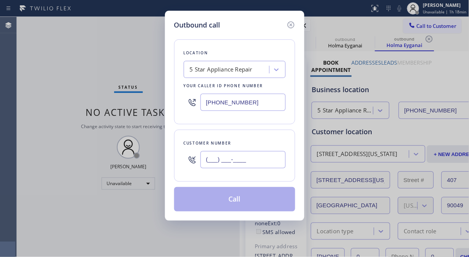
click at [206, 160] on input "(___) ___-____" at bounding box center [243, 159] width 85 height 17
paste input "310) 270-6023"
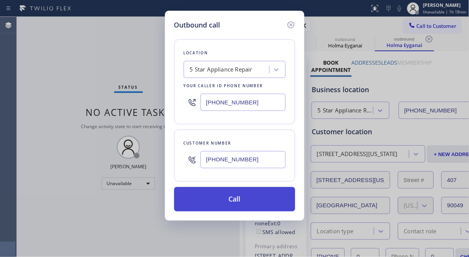
type input "[PHONE_NUMBER]"
click at [233, 199] on button "Call" at bounding box center [234, 199] width 121 height 24
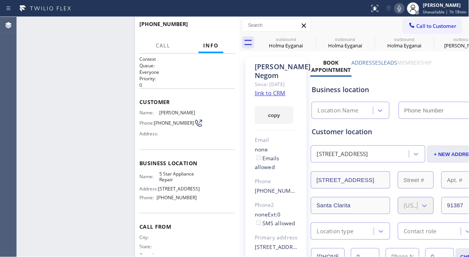
type input "[PHONE_NUMBER]"
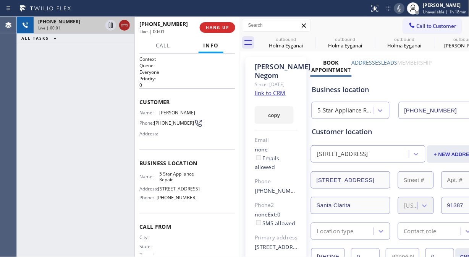
click at [128, 24] on icon at bounding box center [124, 25] width 9 height 9
drag, startPoint x: 241, startPoint y: 28, endPoint x: 225, endPoint y: 28, distance: 15.7
click at [240, 27] on div at bounding box center [240, 137] width 0 height 240
click at [222, 28] on span "HANG UP" at bounding box center [217, 27] width 23 height 5
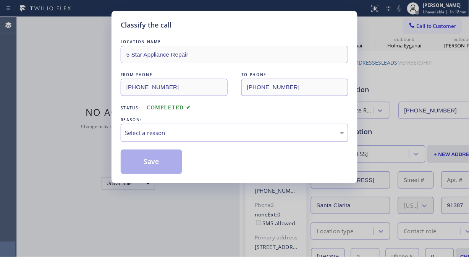
click at [208, 137] on div "Select a reason" at bounding box center [234, 132] width 219 height 9
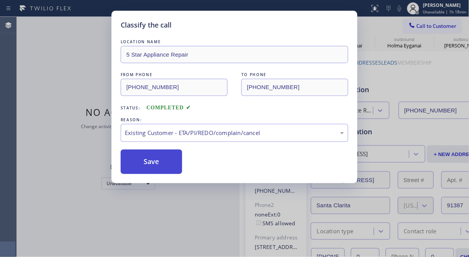
click at [164, 167] on button "Save" at bounding box center [152, 161] width 62 height 24
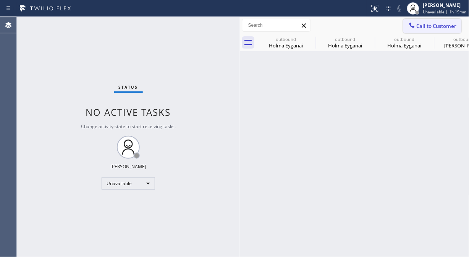
click at [425, 26] on span "Call to Customer" at bounding box center [437, 26] width 40 height 7
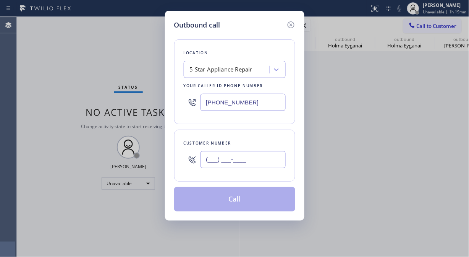
click at [239, 155] on input "(___) ___-____" at bounding box center [243, 159] width 85 height 17
paste input "413) 362-2702"
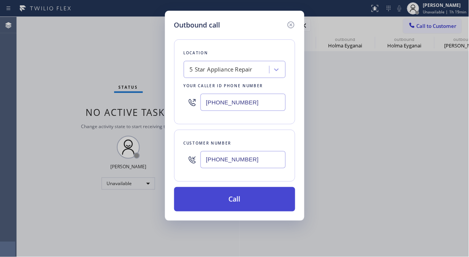
type input "[PHONE_NUMBER]"
click at [240, 201] on button "Call" at bounding box center [234, 199] width 121 height 24
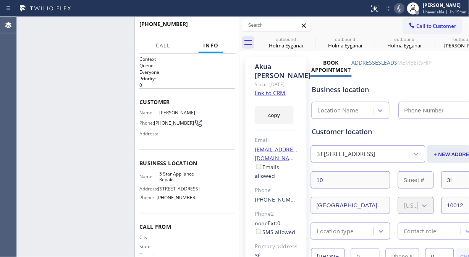
type input "[PHONE_NUMBER]"
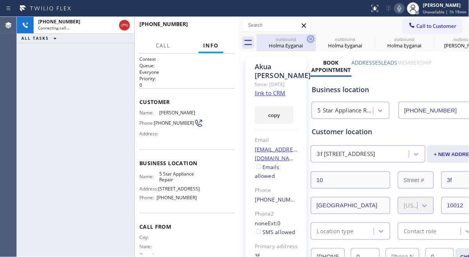
click at [311, 40] on icon at bounding box center [310, 38] width 9 height 9
click at [0, 0] on icon at bounding box center [0, 0] width 0 height 0
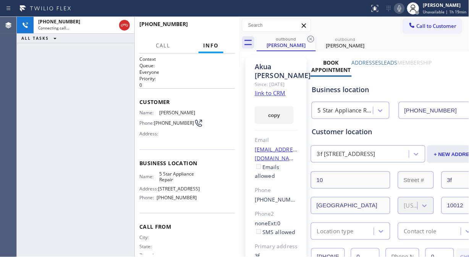
click at [311, 40] on icon at bounding box center [310, 38] width 9 height 9
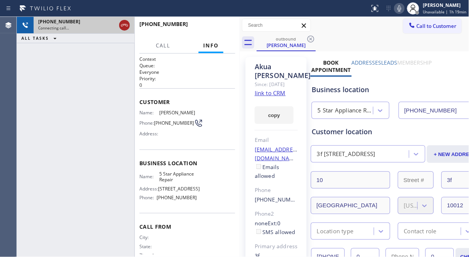
click at [125, 28] on icon at bounding box center [124, 25] width 9 height 9
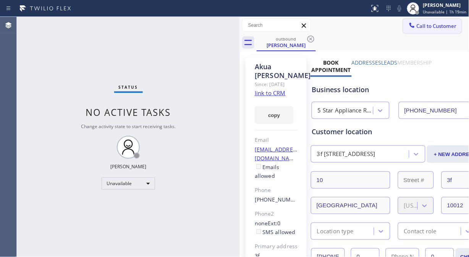
click at [425, 30] on button "Call to Customer" at bounding box center [432, 26] width 58 height 15
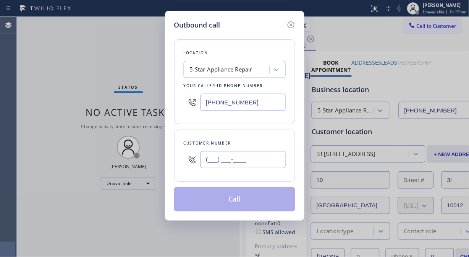
click at [207, 162] on input "(___) ___-____" at bounding box center [243, 159] width 85 height 17
paste input "206) 282-9648"
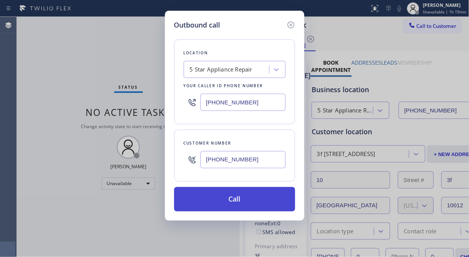
type input "[PHONE_NUMBER]"
click at [257, 204] on button "Call" at bounding box center [234, 199] width 121 height 24
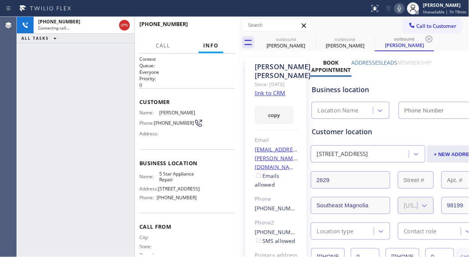
click at [402, 8] on icon at bounding box center [399, 8] width 9 height 9
type input "[PHONE_NUMBER]"
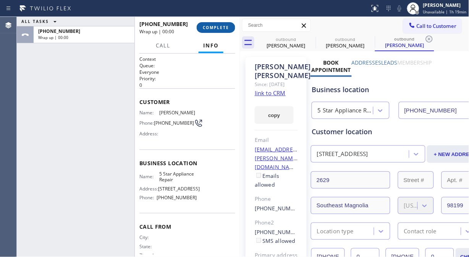
click at [222, 28] on span "COMPLETE" at bounding box center [216, 27] width 26 height 5
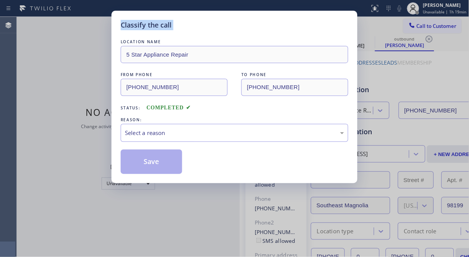
click at [222, 28] on div "Classify the call" at bounding box center [235, 25] width 228 height 10
click at [220, 134] on div "Select a reason" at bounding box center [234, 132] width 219 height 9
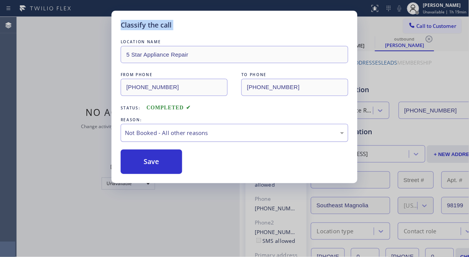
click at [220, 126] on div "Not Booked - All other reasons" at bounding box center [235, 133] width 228 height 18
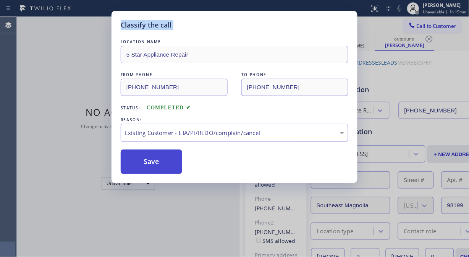
click at [171, 170] on button "Save" at bounding box center [152, 161] width 62 height 24
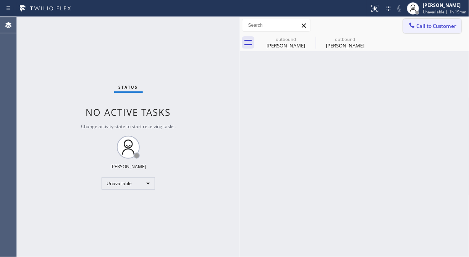
click at [410, 25] on icon at bounding box center [412, 25] width 5 height 5
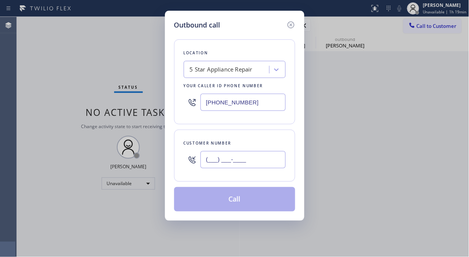
click at [254, 165] on input "(___) ___-____" at bounding box center [243, 159] width 85 height 17
paste input "408) 425-2348"
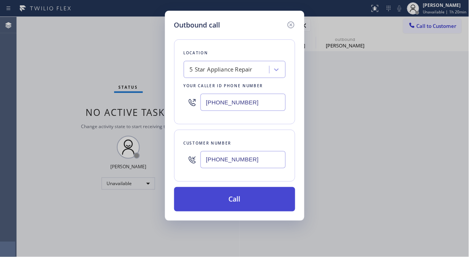
type input "[PHONE_NUMBER]"
click at [262, 208] on button "Call" at bounding box center [234, 199] width 121 height 24
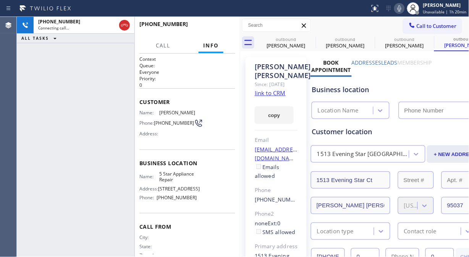
type input "[PHONE_NUMBER]"
click at [32, 57] on div "[PHONE_NUMBER] Live | 00:02 ALL TASKS ALL TASKS ACTIVE TASKS TASKS IN WRAP UP" at bounding box center [76, 137] width 118 height 240
click at [212, 25] on span "HANG UP" at bounding box center [217, 27] width 23 height 5
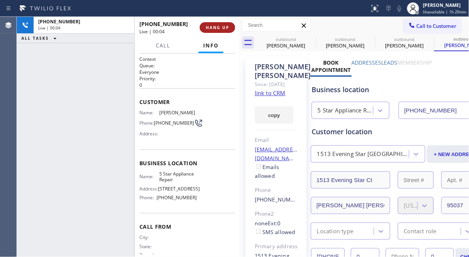
click at [212, 25] on span "HANG UP" at bounding box center [217, 27] width 23 height 5
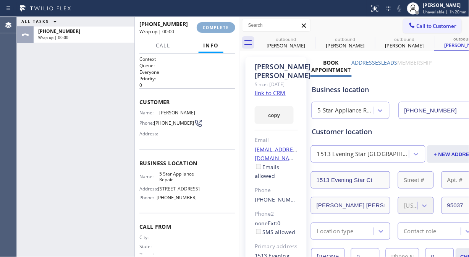
click at [212, 25] on span "COMPLETE" at bounding box center [216, 27] width 26 height 5
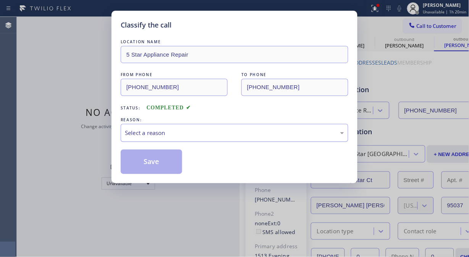
click at [200, 134] on div "Select a reason" at bounding box center [234, 132] width 219 height 9
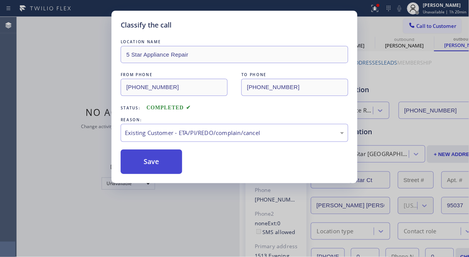
click at [177, 166] on button "Save" at bounding box center [152, 161] width 62 height 24
click at [164, 162] on button "Save" at bounding box center [152, 161] width 62 height 24
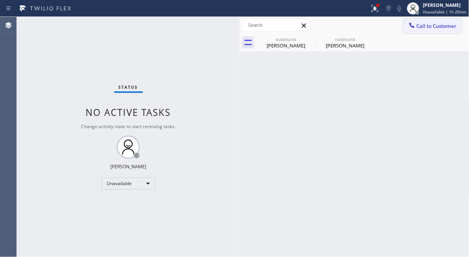
click at [412, 22] on icon at bounding box center [412, 25] width 8 height 8
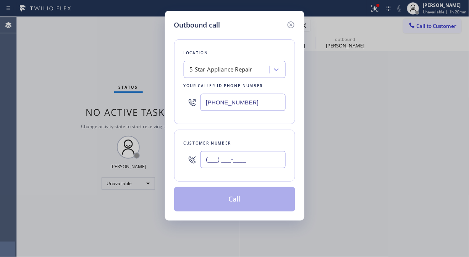
click at [271, 155] on input "(___) ___-____" at bounding box center [243, 159] width 85 height 17
paste input "408) 425-2348"
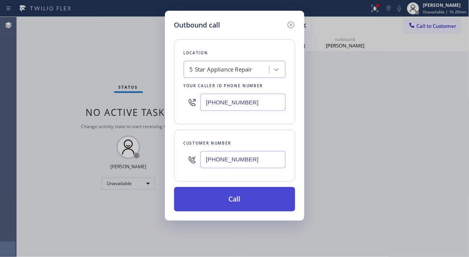
type input "[PHONE_NUMBER]"
click at [264, 205] on button "Call" at bounding box center [234, 199] width 121 height 24
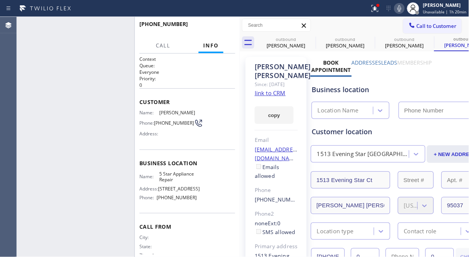
type input "[PHONE_NUMBER]"
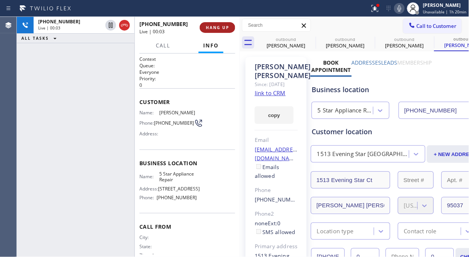
click at [218, 31] on button "HANG UP" at bounding box center [218, 27] width 36 height 11
click at [218, 32] on button "HANG UP" at bounding box center [218, 27] width 36 height 11
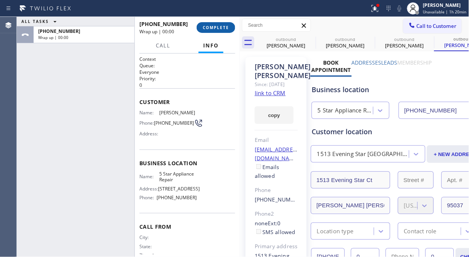
click at [217, 32] on button "COMPLETE" at bounding box center [216, 27] width 39 height 11
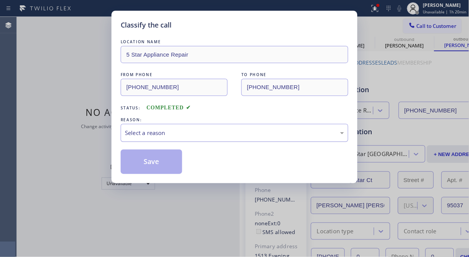
click at [227, 126] on div "Select a reason" at bounding box center [235, 133] width 228 height 18
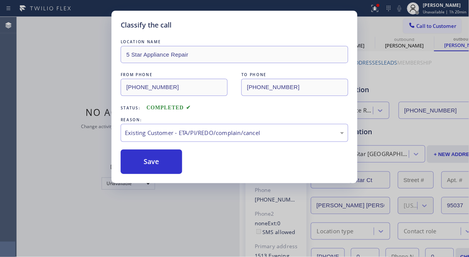
click at [183, 166] on div "Save" at bounding box center [235, 161] width 228 height 24
click at [165, 163] on button "Save" at bounding box center [152, 161] width 62 height 24
click at [411, 25] on div "Classify the call LOCATION NAME 5 Star Appliance Repair FROM PHONE [PHONE_NUMBE…" at bounding box center [234, 128] width 469 height 257
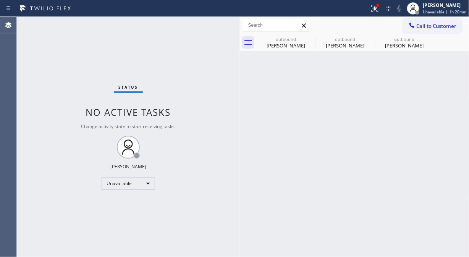
click at [411, 25] on icon at bounding box center [412, 25] width 5 height 5
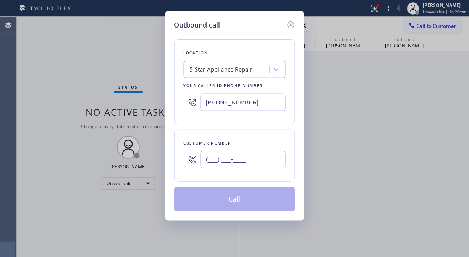
click at [215, 157] on input "(___) ___-____" at bounding box center [243, 159] width 85 height 17
paste input "650) 823-5264"
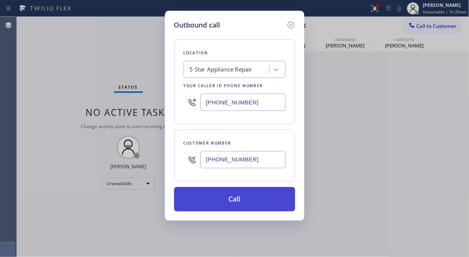
type input "[PHONE_NUMBER]"
click at [246, 203] on button "Call" at bounding box center [234, 199] width 121 height 24
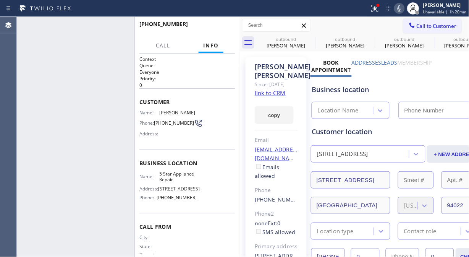
type input "[PHONE_NUMBER]"
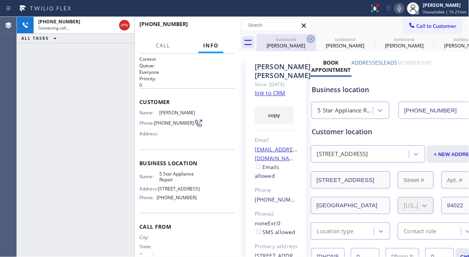
click at [307, 40] on icon at bounding box center [310, 38] width 9 height 9
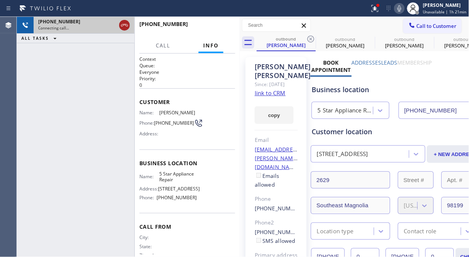
click at [125, 26] on icon at bounding box center [124, 25] width 9 height 9
click at [408, 25] on icon at bounding box center [412, 25] width 8 height 8
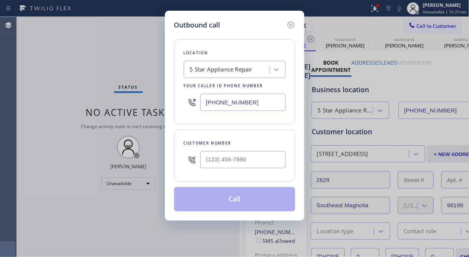
click at [292, 25] on icon at bounding box center [291, 24] width 9 height 9
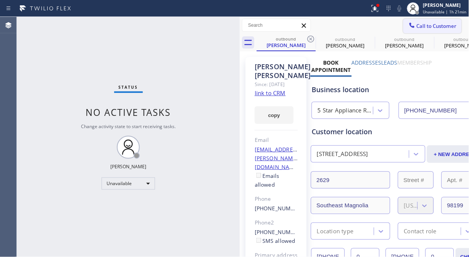
click at [418, 23] on span "Call to Customer" at bounding box center [437, 26] width 40 height 7
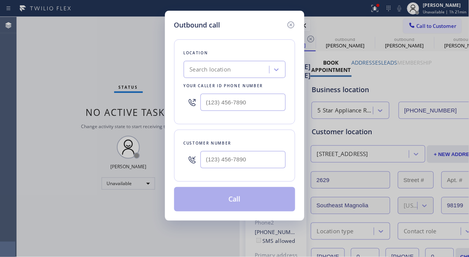
type input "[PHONE_NUMBER]"
click at [228, 160] on input "(___) ___-____" at bounding box center [243, 159] width 85 height 17
paste input "949) 374-8971"
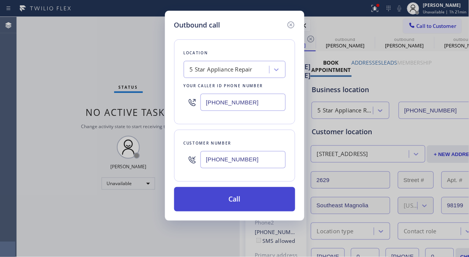
type input "[PHONE_NUMBER]"
click at [247, 201] on button "Call" at bounding box center [234, 199] width 121 height 24
click at [227, 197] on button "Call" at bounding box center [234, 199] width 121 height 24
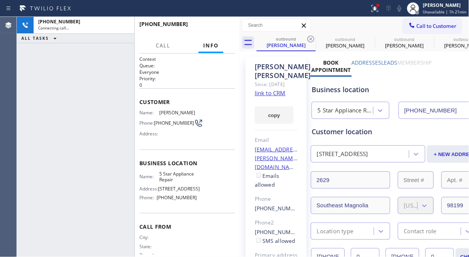
click at [249, 203] on div "[PERSON_NAME] Since: [DATE] link to CRM copy Email [EMAIL_ADDRESS][PERSON_NAME]…" at bounding box center [276, 184] width 61 height 254
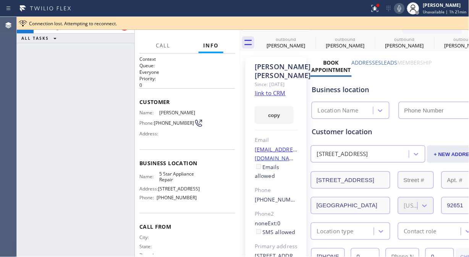
type input "[PHONE_NUMBER]"
click at [124, 29] on div "Connection lost. Attempting to reconnect." at bounding box center [243, 23] width 452 height 13
click at [212, 29] on div at bounding box center [243, 29] width 452 height 0
click at [214, 31] on button "HANG UP" at bounding box center [218, 27] width 36 height 11
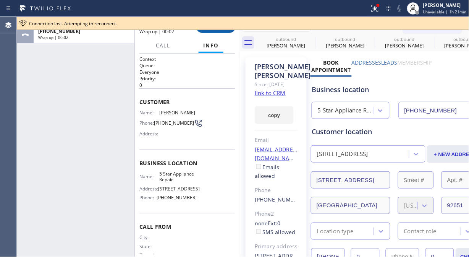
click at [214, 31] on button "COMPLETE" at bounding box center [216, 27] width 39 height 11
click at [379, 13] on button at bounding box center [375, 8] width 17 height 17
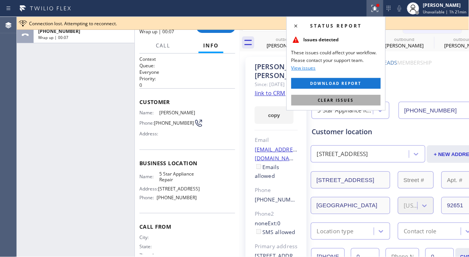
click at [334, 99] on span "Clear issues" at bounding box center [336, 99] width 36 height 5
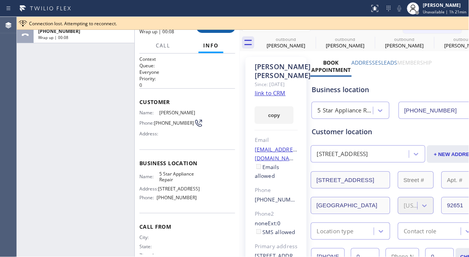
click at [212, 32] on button "COMPLETE" at bounding box center [216, 27] width 39 height 11
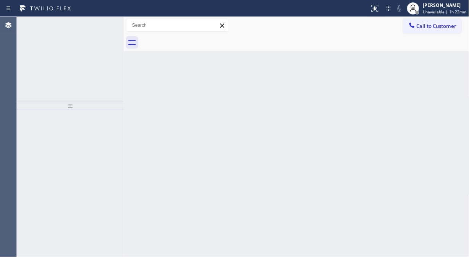
click at [32, 81] on div "ALL TASKS ALL TASKS ACTIVE TASKS TASKS IN WRAP UP +19493748971 Wrap up | 00:34" at bounding box center [70, 59] width 107 height 84
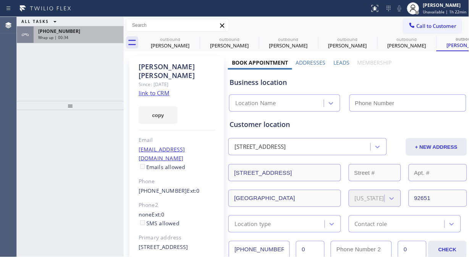
click at [93, 35] on div "Wrap up | 00:34" at bounding box center [78, 37] width 81 height 5
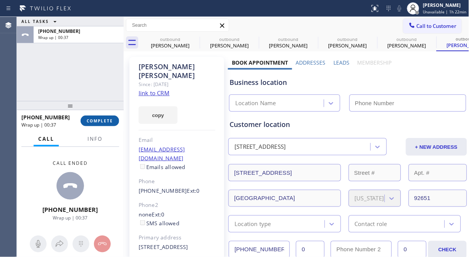
click at [113, 121] on button "COMPLETE" at bounding box center [100, 120] width 39 height 11
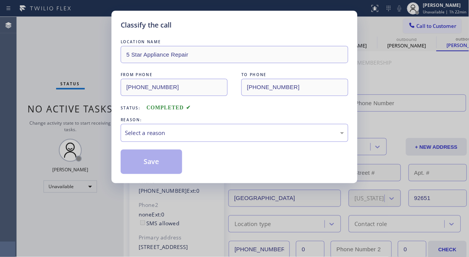
click at [163, 121] on div "REASON:" at bounding box center [235, 120] width 228 height 8
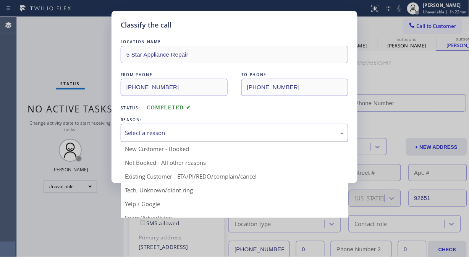
click at [167, 138] on div "Select a reason" at bounding box center [235, 133] width 228 height 18
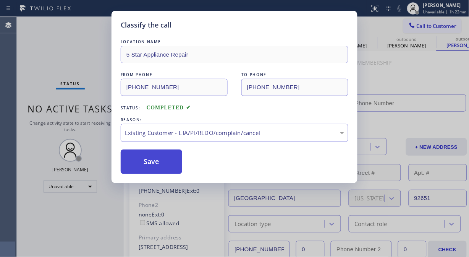
click at [143, 165] on button "Save" at bounding box center [152, 161] width 62 height 24
type input "[PHONE_NUMBER]"
click at [103, 59] on div "Classify the call LOCATION NAME 5 Star Appliance Repair FROM PHONE (855) 731-49…" at bounding box center [234, 128] width 469 height 257
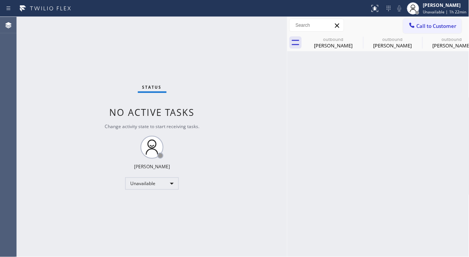
drag, startPoint x: 123, startPoint y: 69, endPoint x: 287, endPoint y: 77, distance: 163.7
click at [287, 77] on div at bounding box center [287, 137] width 0 height 240
click at [439, 28] on span "Call to Customer" at bounding box center [437, 26] width 40 height 7
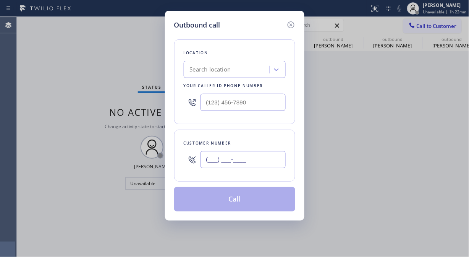
click at [240, 164] on input "(___) ___-____" at bounding box center [243, 159] width 85 height 17
paste input "631) 252-0553"
type input "(631) 252-0553"
click at [230, 62] on div "Search location" at bounding box center [235, 69] width 102 height 17
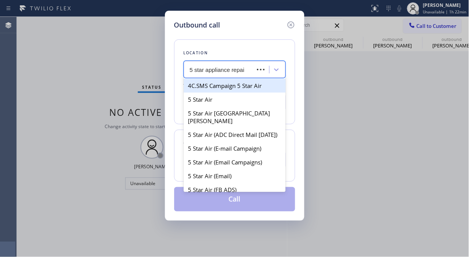
type input "5 star appliance repair"
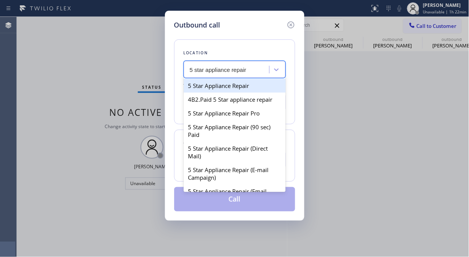
click at [228, 84] on div "5 Star Appliance Repair" at bounding box center [235, 86] width 102 height 14
type input "[PHONE_NUMBER]"
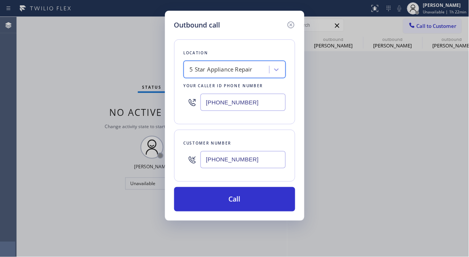
drag, startPoint x: 254, startPoint y: 199, endPoint x: 273, endPoint y: 138, distance: 63.6
click at [255, 199] on button "Call" at bounding box center [234, 199] width 121 height 24
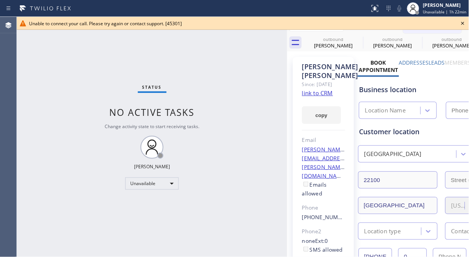
type input "[PHONE_NUMBER]"
click at [465, 22] on icon at bounding box center [463, 23] width 9 height 9
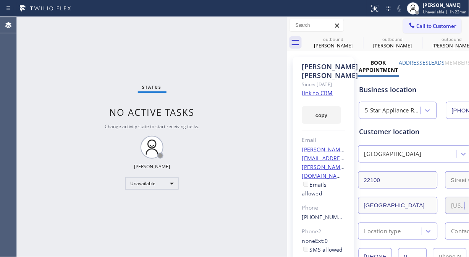
click at [429, 29] on button "Call to Customer" at bounding box center [432, 26] width 58 height 15
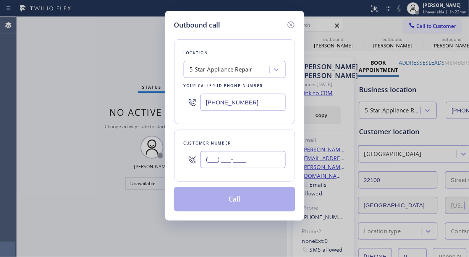
click at [234, 159] on input "(___) ___-____" at bounding box center [243, 159] width 85 height 17
paste input "212) 929-9660"
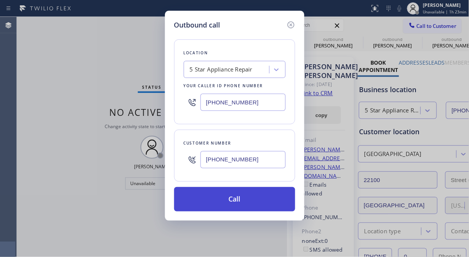
type input "(212) 929-9660"
click at [246, 200] on button "Call" at bounding box center [234, 199] width 121 height 24
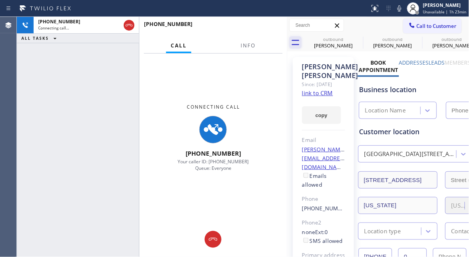
type input "[PHONE_NUMBER]"
drag, startPoint x: 254, startPoint y: 47, endPoint x: 293, endPoint y: 39, distance: 40.6
click at [253, 47] on span "Info" at bounding box center [248, 45] width 15 height 7
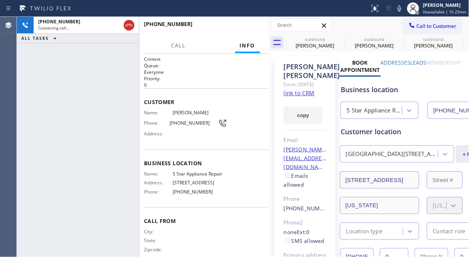
drag, startPoint x: 288, startPoint y: 69, endPoint x: 269, endPoint y: 79, distance: 21.0
click at [269, 79] on div at bounding box center [269, 137] width 0 height 240
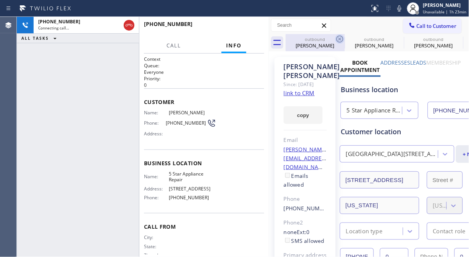
click at [338, 38] on icon at bounding box center [339, 38] width 9 height 9
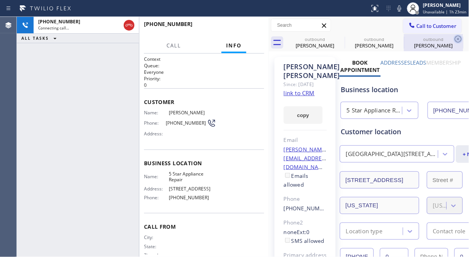
click at [0, 0] on icon at bounding box center [0, 0] width 0 height 0
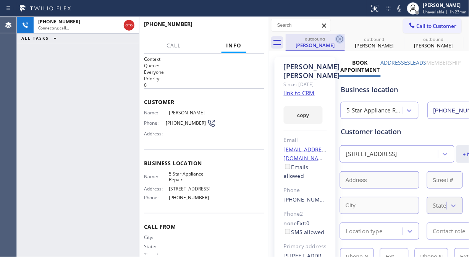
click at [339, 38] on icon at bounding box center [340, 39] width 7 height 7
click at [0, 0] on icon at bounding box center [0, 0] width 0 height 0
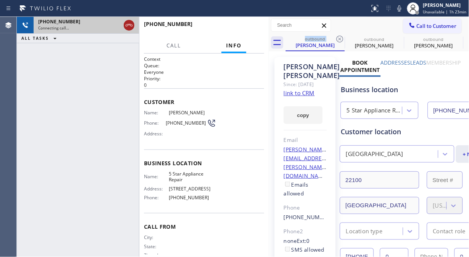
click at [128, 25] on icon at bounding box center [129, 25] width 9 height 9
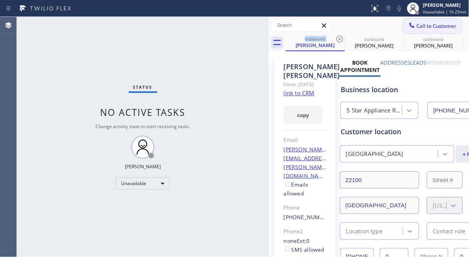
click at [408, 25] on icon at bounding box center [412, 25] width 8 height 8
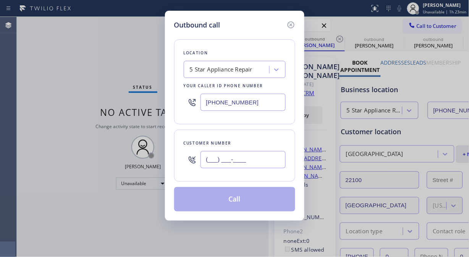
click at [206, 163] on input "(___) ___-____" at bounding box center [243, 159] width 85 height 17
paste input "714) 615-3720"
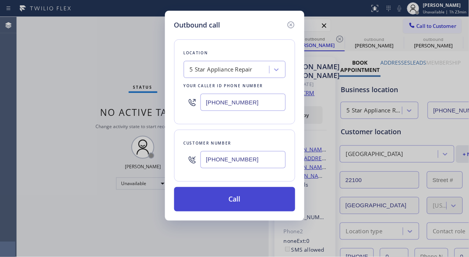
type input "(714) 615-3720"
click at [246, 200] on button "Call" at bounding box center [234, 199] width 121 height 24
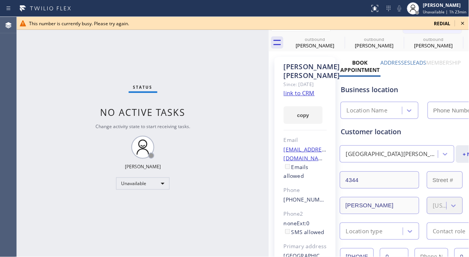
type input "[PHONE_NUMBER]"
drag, startPoint x: 462, startPoint y: 24, endPoint x: 438, endPoint y: 25, distance: 24.1
click at [462, 24] on icon at bounding box center [463, 23] width 3 height 3
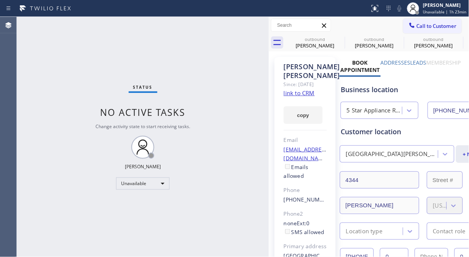
click at [436, 26] on span "Call to Customer" at bounding box center [437, 26] width 40 height 7
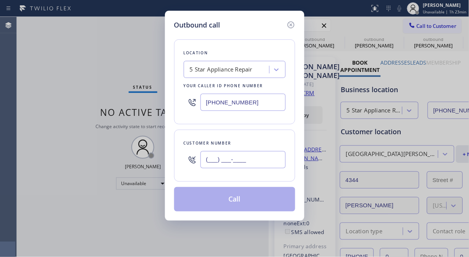
click at [265, 157] on input "(___) ___-____" at bounding box center [243, 159] width 85 height 17
paste input "213) 388-6803"
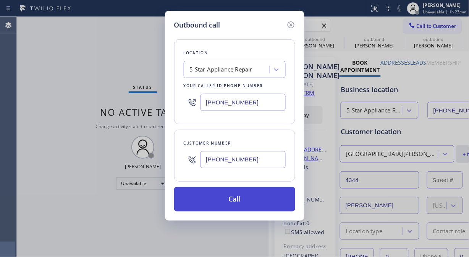
type input "(213) 388-6803"
click at [255, 201] on button "Call" at bounding box center [234, 199] width 121 height 24
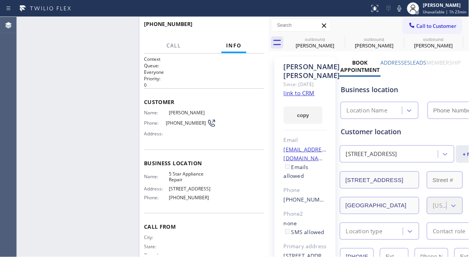
type input "[PHONE_NUMBER]"
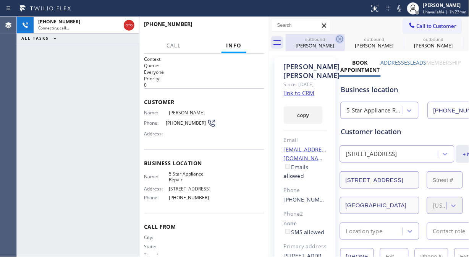
click at [337, 39] on icon at bounding box center [340, 39] width 7 height 7
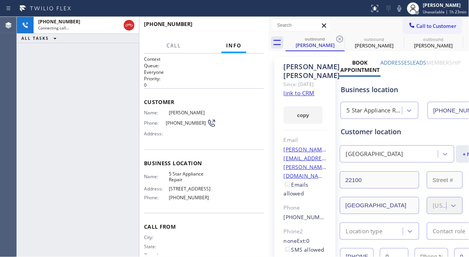
click at [337, 39] on icon at bounding box center [340, 39] width 7 height 7
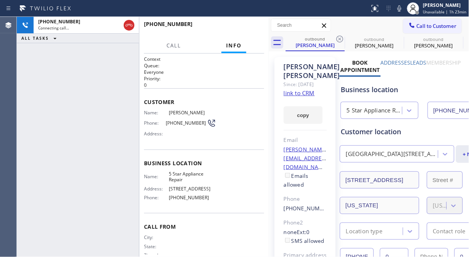
click at [337, 39] on icon at bounding box center [340, 39] width 7 height 7
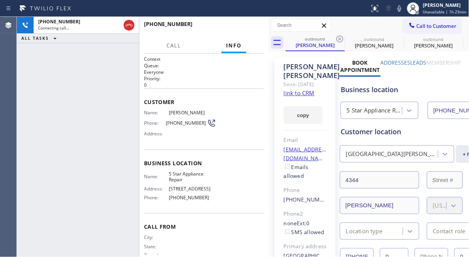
click at [337, 39] on icon at bounding box center [340, 39] width 7 height 7
click at [400, 7] on icon at bounding box center [399, 8] width 9 height 9
click at [398, 8] on icon at bounding box center [399, 8] width 9 height 9
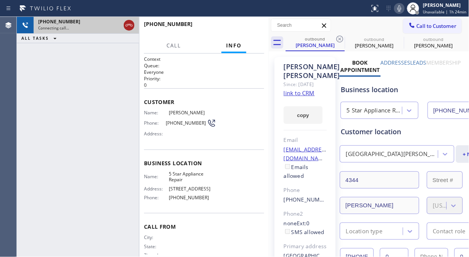
click at [131, 23] on icon at bounding box center [129, 25] width 9 height 9
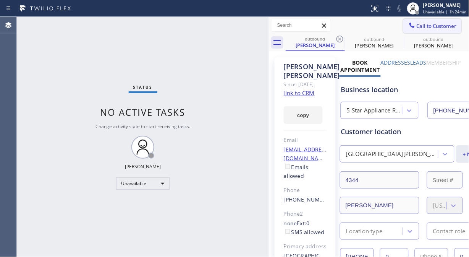
click at [436, 23] on span "Call to Customer" at bounding box center [437, 26] width 40 height 7
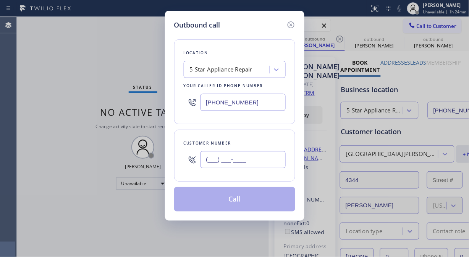
click at [209, 164] on input "(___) ___-____" at bounding box center [243, 159] width 85 height 17
paste input "408) 242-7773"
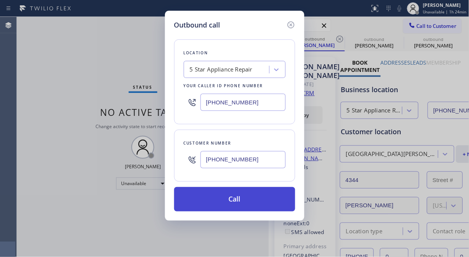
type input "(408) 242-7773"
click at [232, 200] on button "Call" at bounding box center [234, 199] width 121 height 24
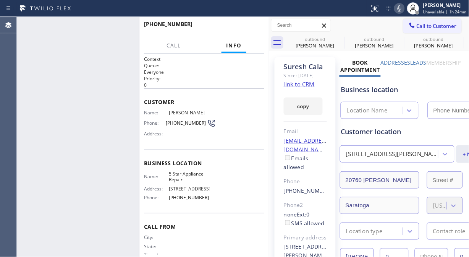
type input "[PHONE_NUMBER]"
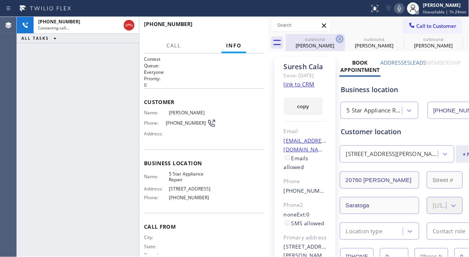
click at [338, 37] on icon at bounding box center [339, 38] width 9 height 9
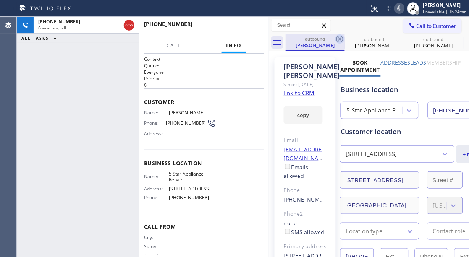
click at [338, 37] on icon at bounding box center [339, 38] width 9 height 9
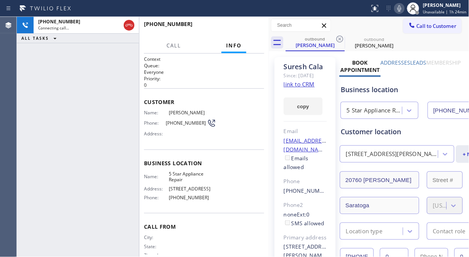
click at [338, 37] on icon at bounding box center [339, 38] width 9 height 9
click at [240, 29] on span "HANG UP" at bounding box center [246, 27] width 23 height 5
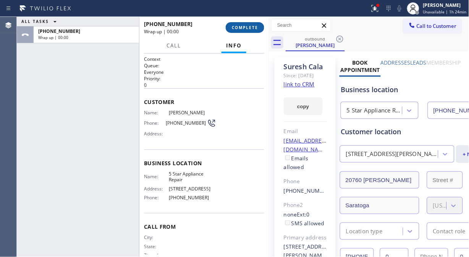
click at [240, 29] on span "COMPLETE" at bounding box center [245, 27] width 26 height 5
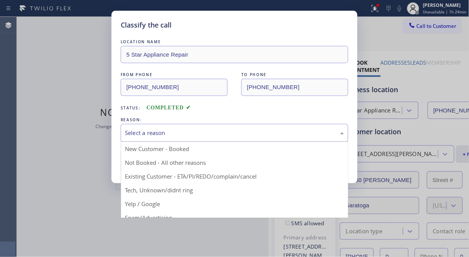
click at [215, 135] on div "Select a reason" at bounding box center [234, 132] width 219 height 9
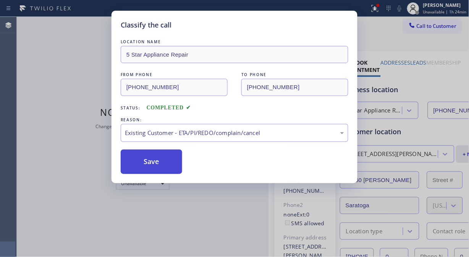
click at [164, 168] on button "Save" at bounding box center [152, 161] width 62 height 24
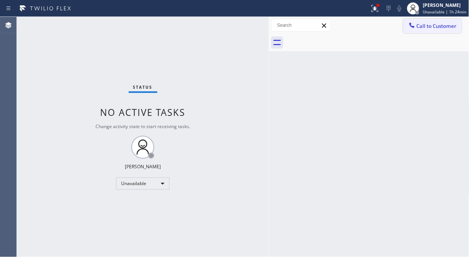
click at [423, 25] on span "Call to Customer" at bounding box center [437, 26] width 40 height 7
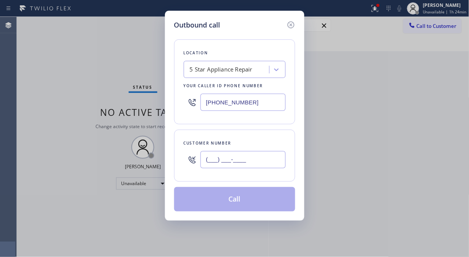
click at [254, 155] on input "(___) ___-____" at bounding box center [243, 159] width 85 height 17
paste input "212) 634-5423"
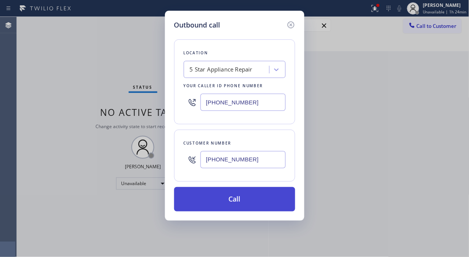
type input "(212) 634-5423"
click at [259, 201] on button "Call" at bounding box center [234, 199] width 121 height 24
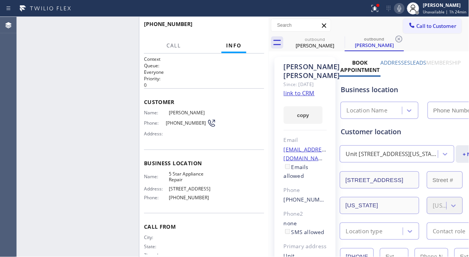
type input "[PHONE_NUMBER]"
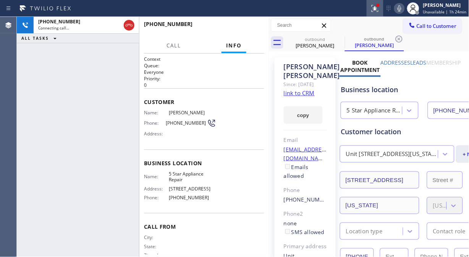
click at [376, 10] on icon at bounding box center [374, 7] width 5 height 5
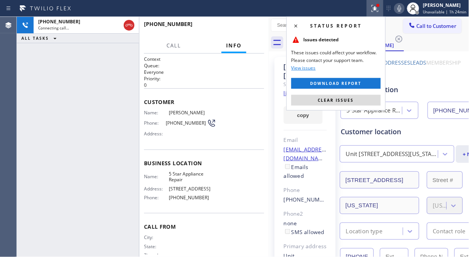
click at [347, 105] on div "Status report Issues detected These issues could affect your workflow. Please c…" at bounding box center [336, 63] width 99 height 94
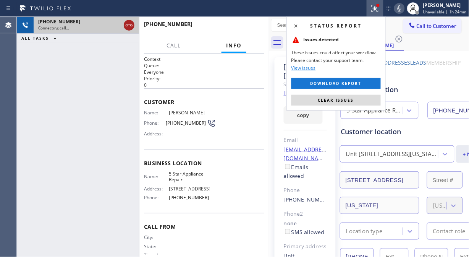
click at [129, 28] on icon at bounding box center [129, 25] width 9 height 9
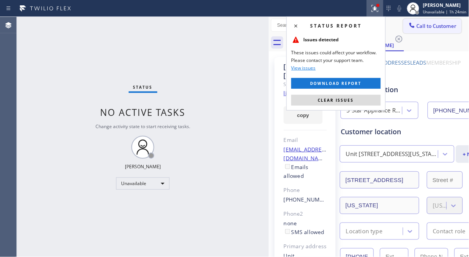
click at [418, 26] on span "Call to Customer" at bounding box center [437, 26] width 40 height 7
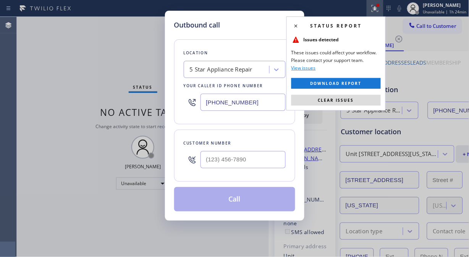
click at [211, 178] on div "Customer number" at bounding box center [234, 156] width 121 height 52
click at [212, 163] on input "(___) ___-____" at bounding box center [243, 159] width 85 height 17
paste input "310) 435-0898"
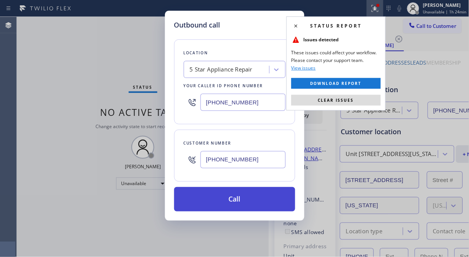
type input "(310) 435-0898"
click at [240, 198] on button "Call" at bounding box center [234, 199] width 121 height 24
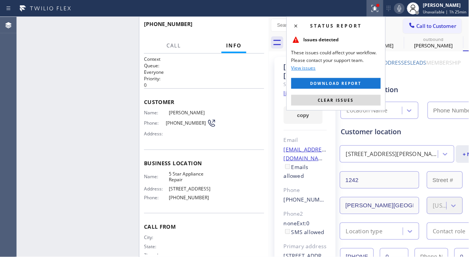
type input "[PHONE_NUMBER]"
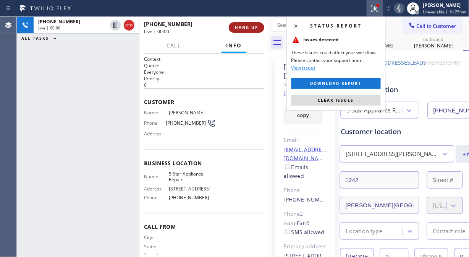
click at [238, 25] on span "HANG UP" at bounding box center [246, 27] width 23 height 5
drag, startPoint x: 239, startPoint y: 25, endPoint x: 243, endPoint y: 28, distance: 4.6
click at [240, 26] on span "HANG UP" at bounding box center [246, 27] width 23 height 5
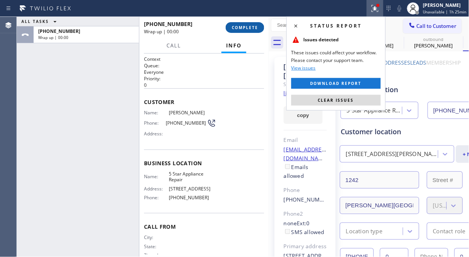
click at [243, 28] on span "COMPLETE" at bounding box center [245, 27] width 26 height 5
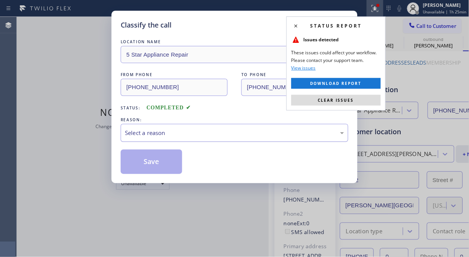
click at [235, 135] on div "Select a reason" at bounding box center [234, 132] width 219 height 9
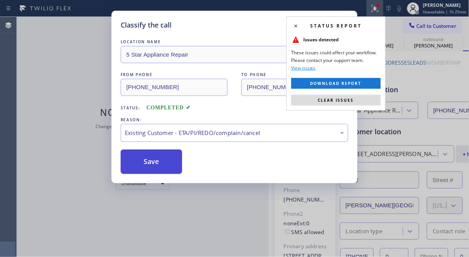
click at [166, 167] on button "Save" at bounding box center [152, 161] width 62 height 24
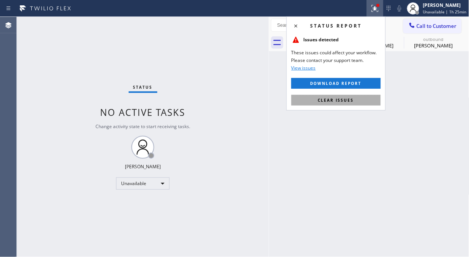
click at [348, 98] on span "Clear issues" at bounding box center [336, 99] width 36 height 5
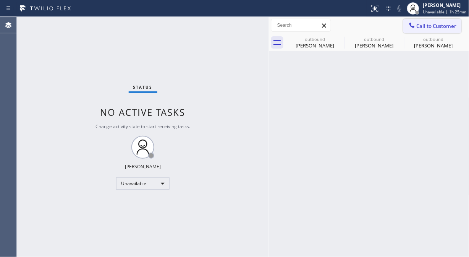
click at [428, 19] on button "Call to Customer" at bounding box center [432, 26] width 58 height 15
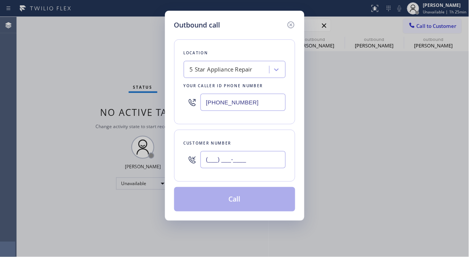
click at [239, 164] on input "(___) ___-____" at bounding box center [243, 159] width 85 height 17
paste input "562) 587-8343"
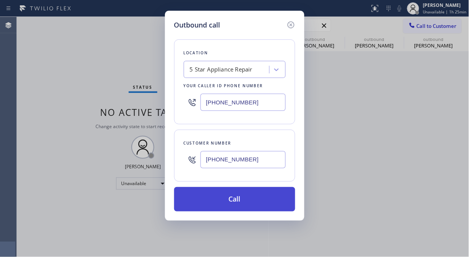
type input "(562) 587-8343"
click at [242, 197] on button "Call" at bounding box center [234, 199] width 121 height 24
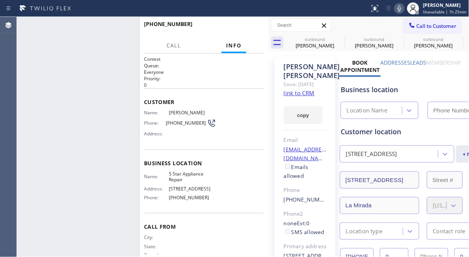
type input "[PHONE_NUMBER]"
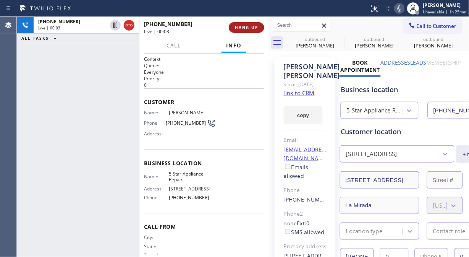
click at [256, 30] on span "HANG UP" at bounding box center [246, 27] width 23 height 5
click at [255, 30] on span "HANG UP" at bounding box center [246, 27] width 23 height 5
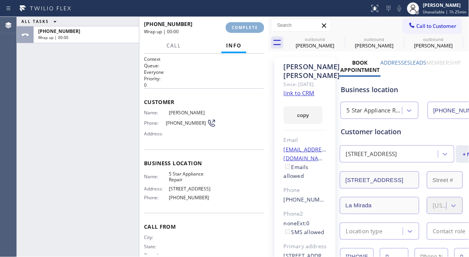
click at [255, 30] on span "COMPLETE" at bounding box center [245, 27] width 26 height 5
click at [220, 30] on div "Wrap up | 00:00" at bounding box center [182, 31] width 76 height 6
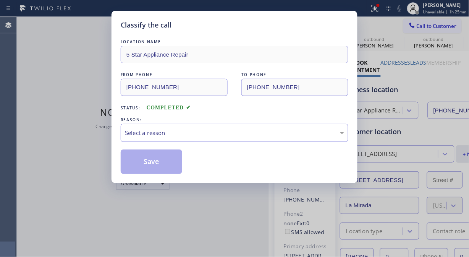
click at [255, 30] on div "LOCATION NAME 5 Star Appliance Repair FROM PHONE (855) 731-4952 TO PHONE (562) …" at bounding box center [235, 102] width 228 height 144
drag, startPoint x: 219, startPoint y: 143, endPoint x: 218, endPoint y: 163, distance: 20.3
click at [220, 142] on div "LOCATION NAME 5 Star Appliance Repair FROM PHONE (855) 731-4952 TO PHONE (562) …" at bounding box center [235, 106] width 228 height 136
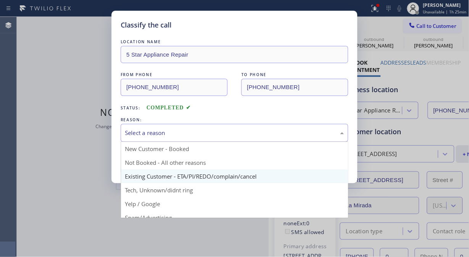
drag, startPoint x: 216, startPoint y: 131, endPoint x: 218, endPoint y: 169, distance: 38.3
click at [216, 132] on div "Select a reason" at bounding box center [234, 132] width 219 height 9
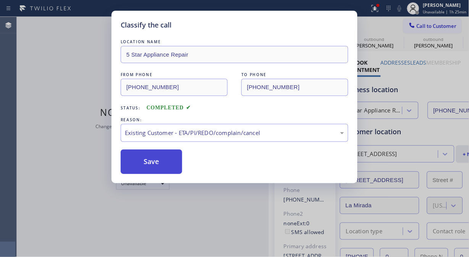
click at [157, 171] on button "Save" at bounding box center [152, 161] width 62 height 24
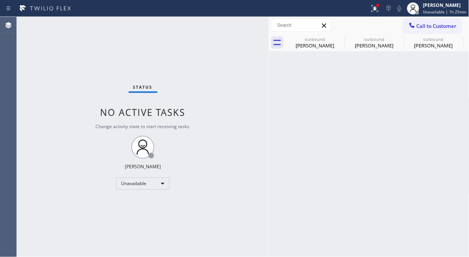
click at [436, 28] on span "Call to Customer" at bounding box center [437, 26] width 40 height 7
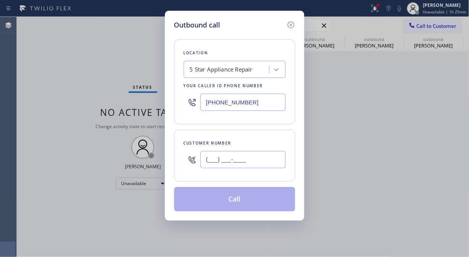
click at [209, 161] on input "(___) ___-____" at bounding box center [243, 159] width 85 height 17
paste input "646) 410-5393"
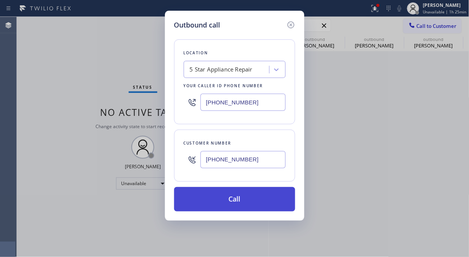
type input "(646) 410-5393"
click at [239, 203] on button "Call" at bounding box center [234, 199] width 121 height 24
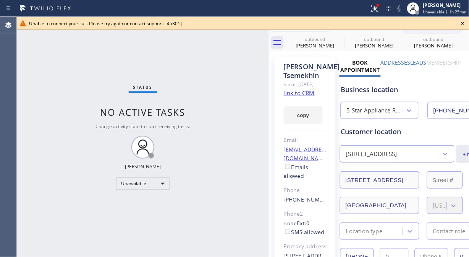
type input "[PHONE_NUMBER]"
click at [467, 23] on icon at bounding box center [463, 23] width 9 height 9
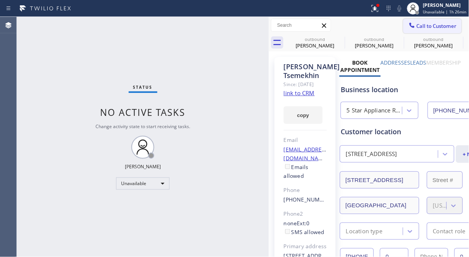
click at [424, 32] on button "Call to Customer" at bounding box center [432, 26] width 58 height 15
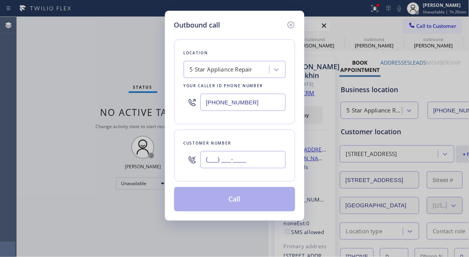
click at [254, 167] on input "(___) ___-____" at bounding box center [243, 159] width 85 height 17
paste input "949) 922-8686"
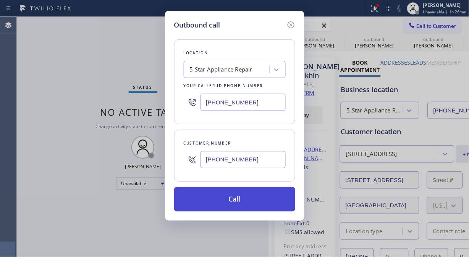
type input "(949) 922-8686"
click at [245, 206] on button "Call" at bounding box center [234, 199] width 121 height 24
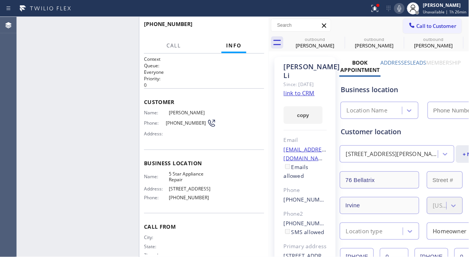
type input "[PHONE_NUMBER]"
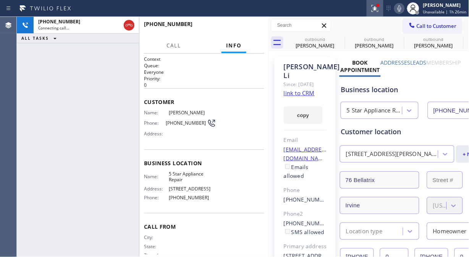
click at [371, 10] on div at bounding box center [375, 8] width 17 height 9
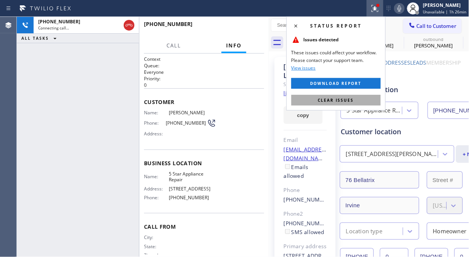
click at [332, 101] on span "Clear issues" at bounding box center [336, 99] width 36 height 5
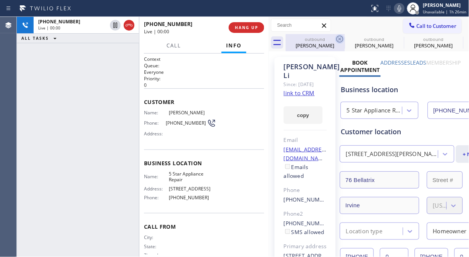
click at [343, 36] on icon at bounding box center [339, 38] width 9 height 9
click at [0, 0] on icon at bounding box center [0, 0] width 0 height 0
click at [243, 28] on span "HANG UP" at bounding box center [246, 27] width 23 height 5
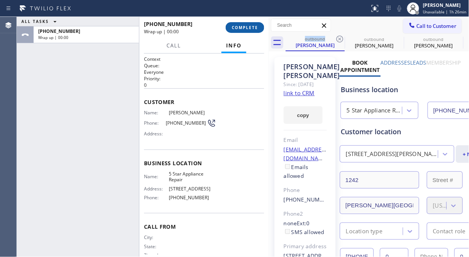
click at [243, 28] on span "COMPLETE" at bounding box center [245, 27] width 26 height 5
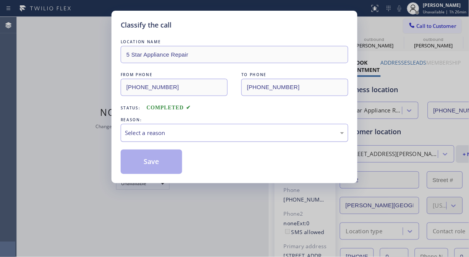
click at [235, 130] on div "Select a reason" at bounding box center [234, 132] width 219 height 9
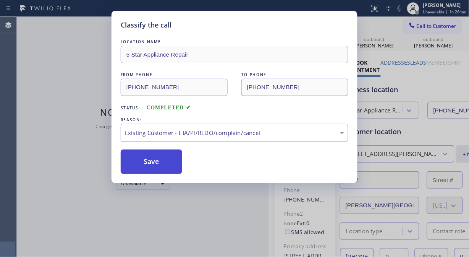
click at [150, 160] on button "Save" at bounding box center [152, 161] width 62 height 24
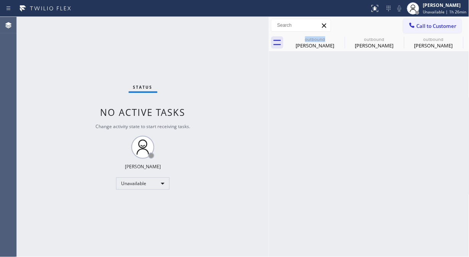
click at [421, 24] on span "Call to Customer" at bounding box center [437, 26] width 40 height 7
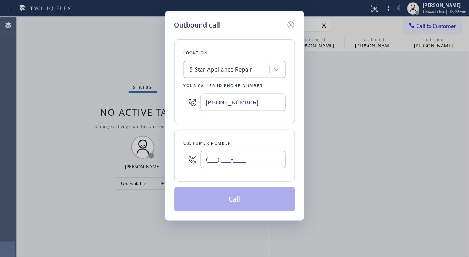
click at [255, 157] on input "(___) ___-____" at bounding box center [243, 159] width 85 height 17
paste input "571) 230-5370"
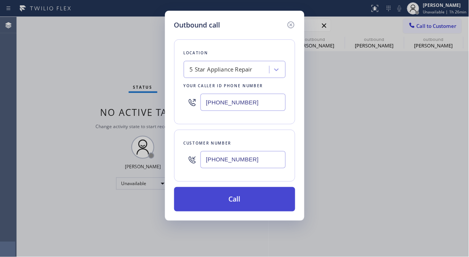
type input "(571) 230-5370"
drag, startPoint x: 241, startPoint y: 207, endPoint x: 245, endPoint y: 205, distance: 4.6
click at [241, 207] on button "Call" at bounding box center [234, 199] width 121 height 24
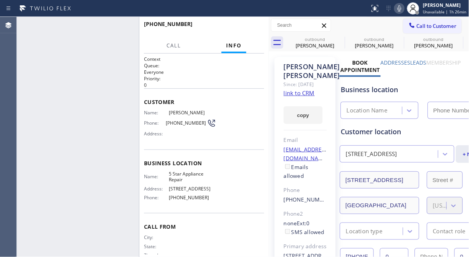
type input "[PHONE_NUMBER]"
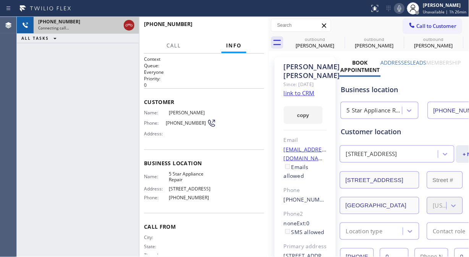
click at [131, 24] on icon at bounding box center [129, 25] width 7 height 2
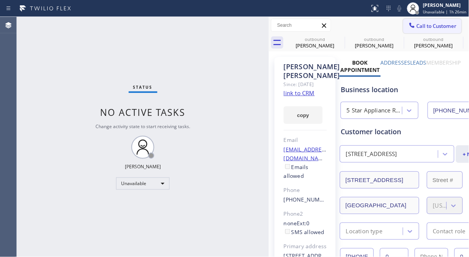
click at [417, 24] on span "Call to Customer" at bounding box center [437, 26] width 40 height 7
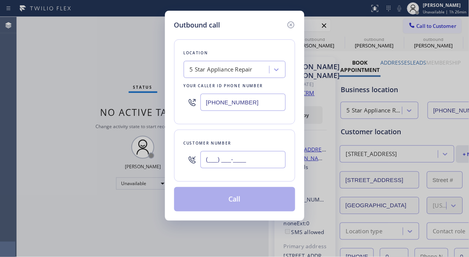
click at [215, 158] on input "(___) ___-____" at bounding box center [243, 159] width 85 height 17
paste input "949) 289-1483"
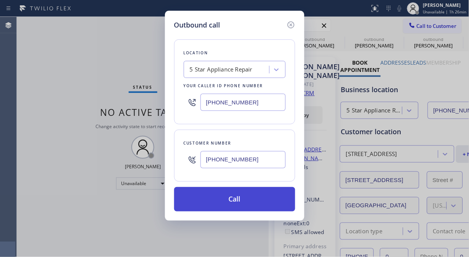
type input "(949) 289-1483"
click at [254, 203] on button "Call" at bounding box center [234, 199] width 121 height 24
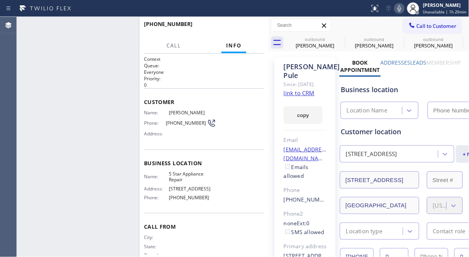
type input "[PHONE_NUMBER]"
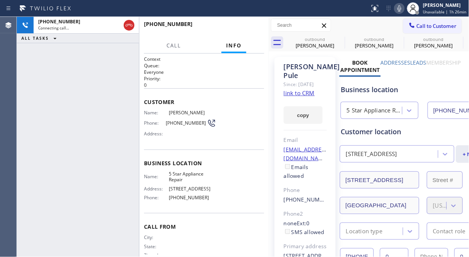
click at [0, 0] on icon at bounding box center [0, 0] width 0 height 0
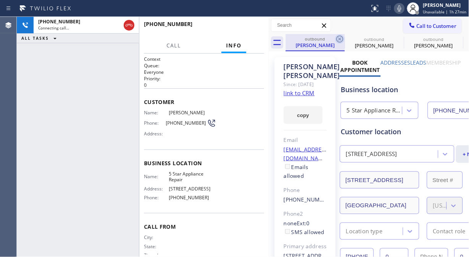
click at [339, 37] on icon at bounding box center [340, 39] width 7 height 7
click at [0, 0] on icon at bounding box center [0, 0] width 0 height 0
click at [339, 37] on icon at bounding box center [340, 39] width 7 height 7
click at [339, 39] on icon at bounding box center [339, 38] width 9 height 9
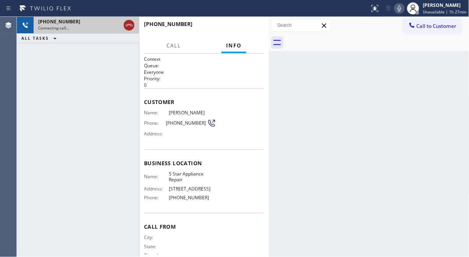
click at [131, 24] on icon at bounding box center [129, 25] width 9 height 9
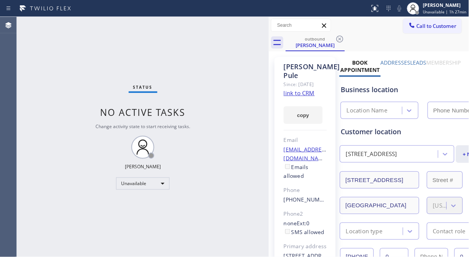
type input "[PHONE_NUMBER]"
click at [422, 32] on button "Call to Customer" at bounding box center [432, 26] width 58 height 15
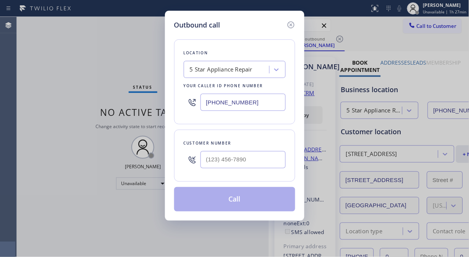
click at [222, 171] on div at bounding box center [243, 159] width 85 height 25
click at [218, 160] on input "(___) ___-____" at bounding box center [243, 159] width 85 height 17
paste input "626) 584-9323"
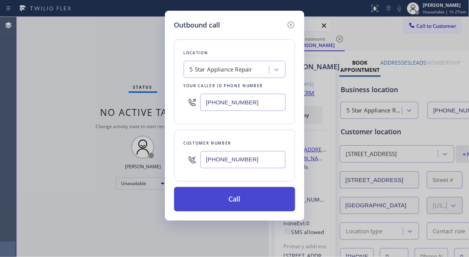
type input "(626) 584-9323"
click at [242, 207] on button "Call" at bounding box center [234, 199] width 121 height 24
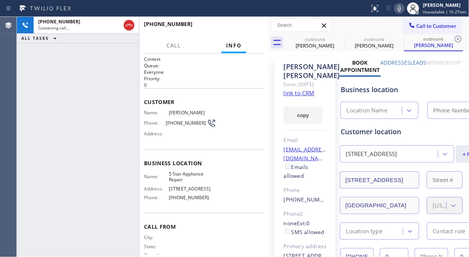
click at [400, 7] on icon at bounding box center [399, 8] width 9 height 9
type input "[PHONE_NUMBER]"
click at [400, 7] on icon at bounding box center [399, 8] width 9 height 9
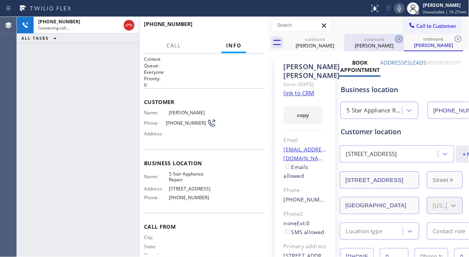
click at [0, 0] on icon at bounding box center [0, 0] width 0 height 0
click at [395, 39] on icon at bounding box center [399, 38] width 9 height 9
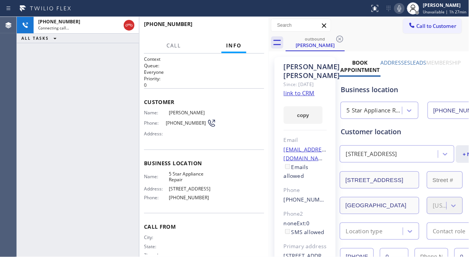
click at [338, 39] on icon at bounding box center [339, 38] width 9 height 9
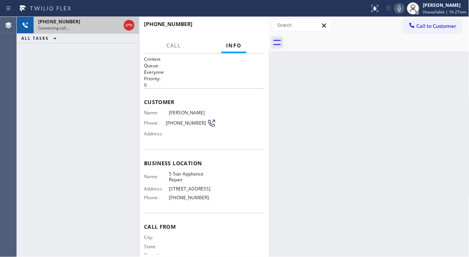
click at [104, 30] on div "Connecting call…" at bounding box center [79, 27] width 83 height 5
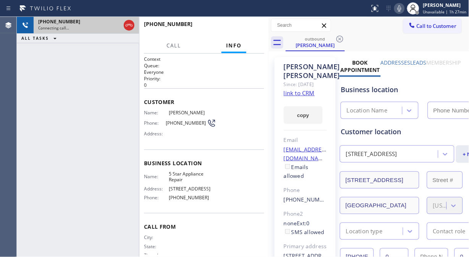
type input "[PHONE_NUMBER]"
click at [131, 24] on icon at bounding box center [129, 25] width 7 height 2
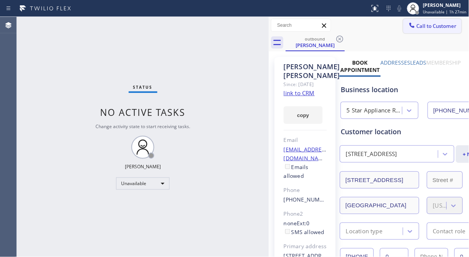
click at [417, 29] on span "Call to Customer" at bounding box center [437, 26] width 40 height 7
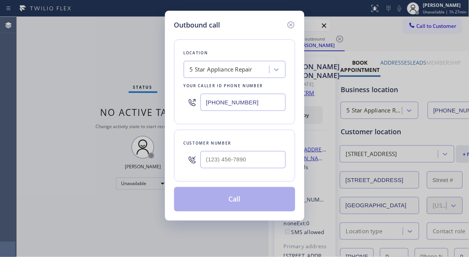
click at [250, 155] on input "text" at bounding box center [243, 159] width 85 height 17
paste input "312) 493-3792"
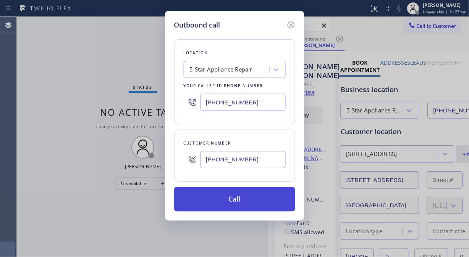
type input "(312) 493-3792"
click at [262, 201] on button "Call" at bounding box center [234, 199] width 121 height 24
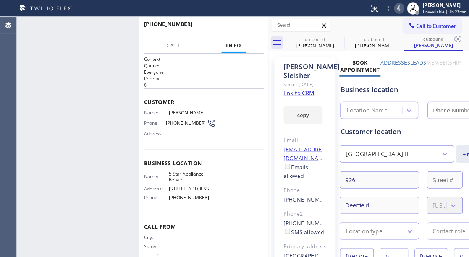
type input "[PHONE_NUMBER]"
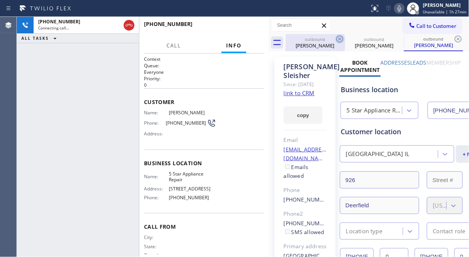
click at [341, 39] on icon at bounding box center [339, 38] width 9 height 9
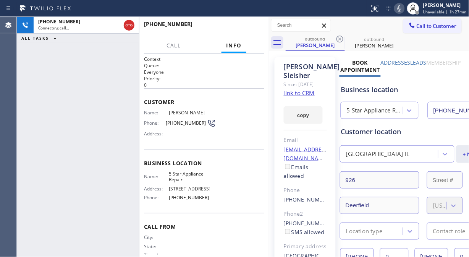
click at [341, 39] on icon at bounding box center [339, 38] width 9 height 9
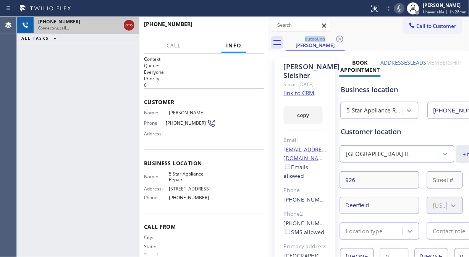
click at [127, 25] on icon at bounding box center [129, 25] width 9 height 9
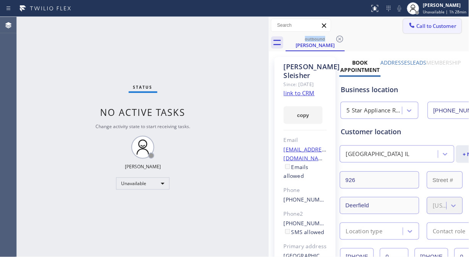
click at [417, 24] on span "Call to Customer" at bounding box center [437, 26] width 40 height 7
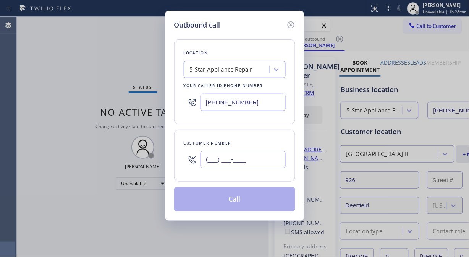
click at [204, 160] on input "(___) ___-____" at bounding box center [243, 159] width 85 height 17
paste input "415) 735-3802"
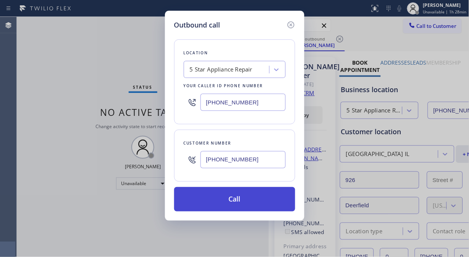
type input "(415) 735-3802"
click at [232, 199] on button "Call" at bounding box center [234, 199] width 121 height 24
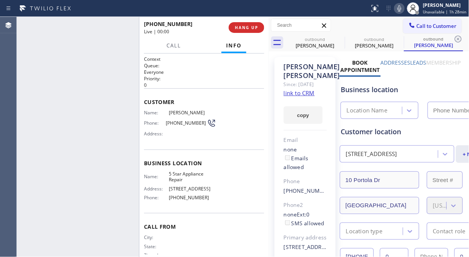
type input "[PHONE_NUMBER]"
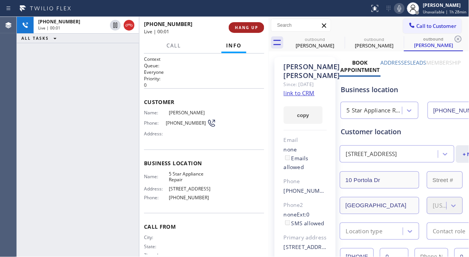
click at [243, 27] on span "HANG UP" at bounding box center [246, 27] width 23 height 5
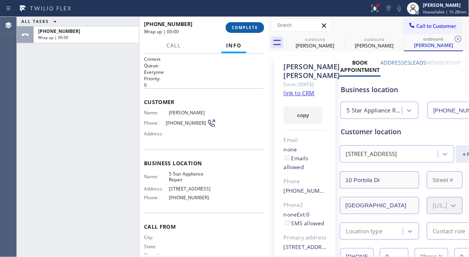
click at [243, 27] on span "COMPLETE" at bounding box center [245, 27] width 26 height 5
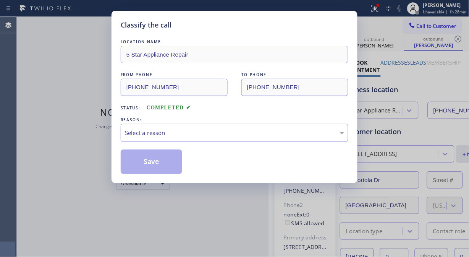
click at [224, 131] on div "Select a reason" at bounding box center [234, 132] width 219 height 9
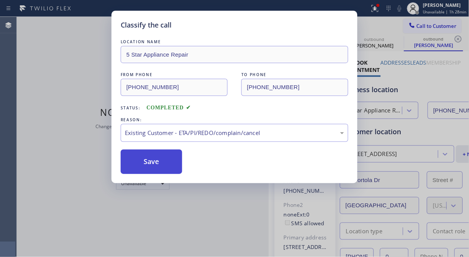
click at [160, 172] on button "Save" at bounding box center [152, 161] width 62 height 24
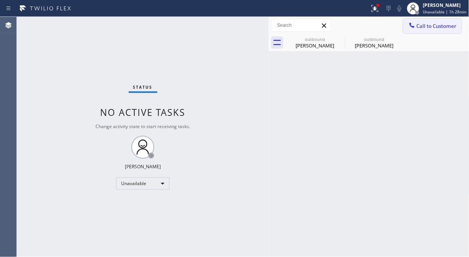
click at [414, 25] on icon at bounding box center [412, 25] width 8 height 8
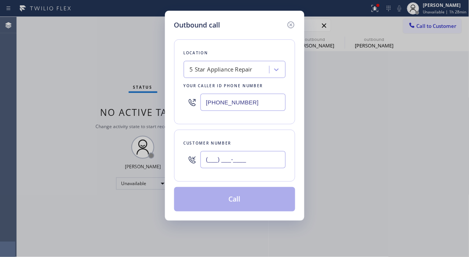
click at [244, 160] on input "(___) ___-____" at bounding box center [243, 159] width 85 height 17
paste input "740) 244-1002"
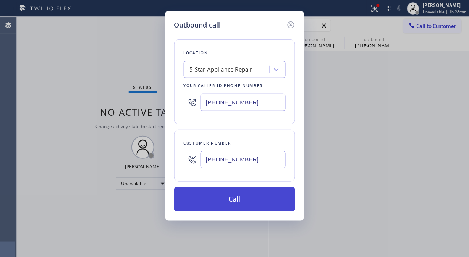
type input "(740) 244-1002"
click at [252, 198] on button "Call" at bounding box center [234, 199] width 121 height 24
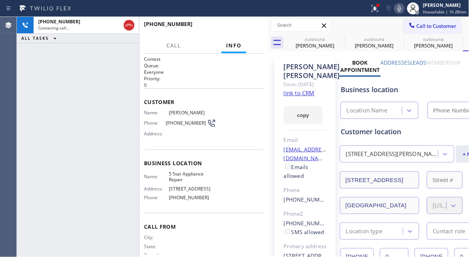
type input "[PHONE_NUMBER]"
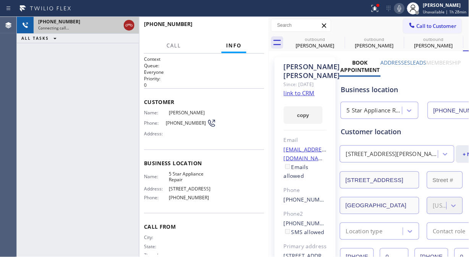
click at [131, 28] on icon at bounding box center [129, 25] width 9 height 9
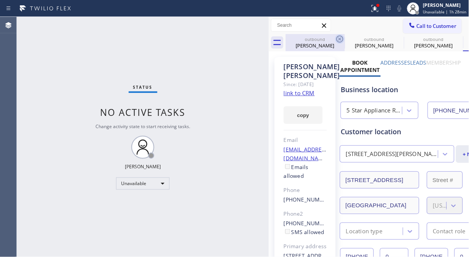
click at [341, 37] on icon at bounding box center [339, 38] width 9 height 9
click at [0, 0] on icon at bounding box center [0, 0] width 0 height 0
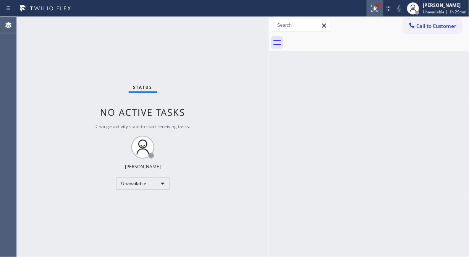
click at [373, 4] on icon at bounding box center [375, 8] width 9 height 9
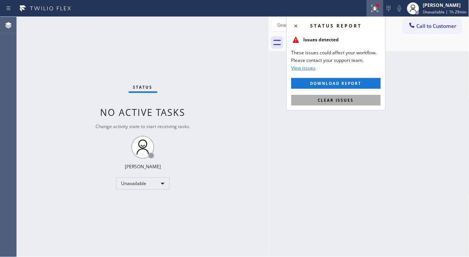
click at [343, 96] on button "Clear issues" at bounding box center [336, 100] width 89 height 11
